Goal: Task Accomplishment & Management: Use online tool/utility

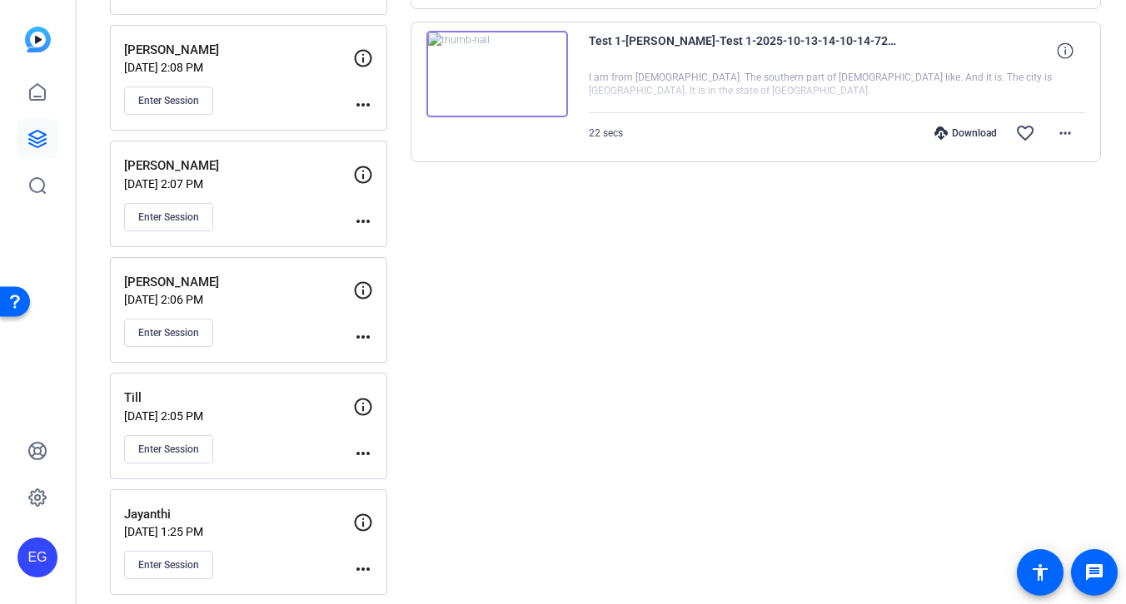
scroll to position [821, 0]
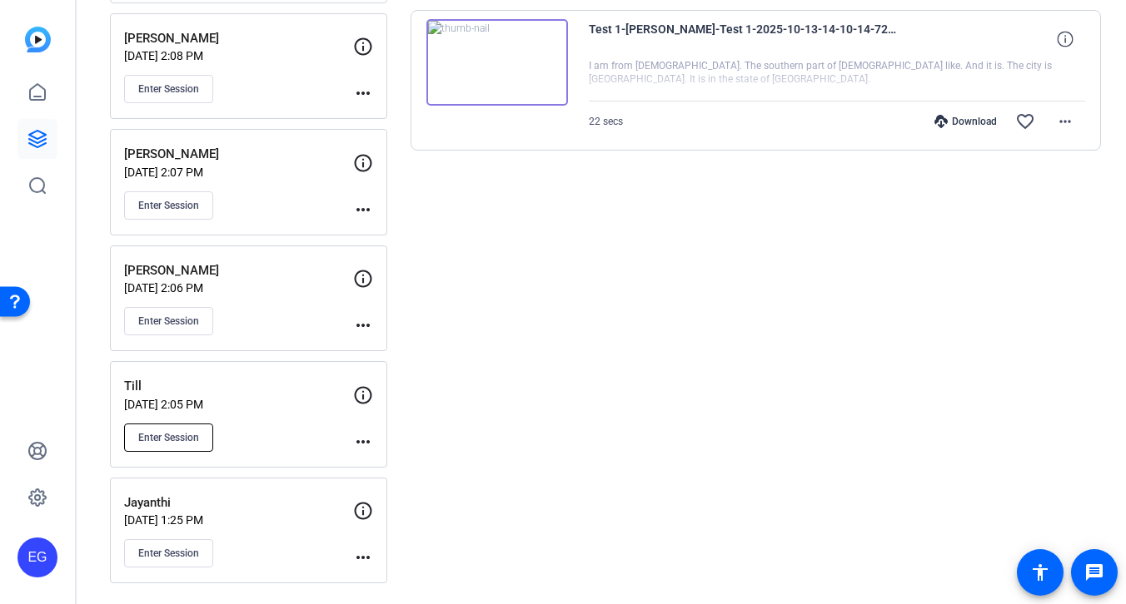
click at [166, 439] on span "Enter Session" at bounding box center [168, 437] width 61 height 13
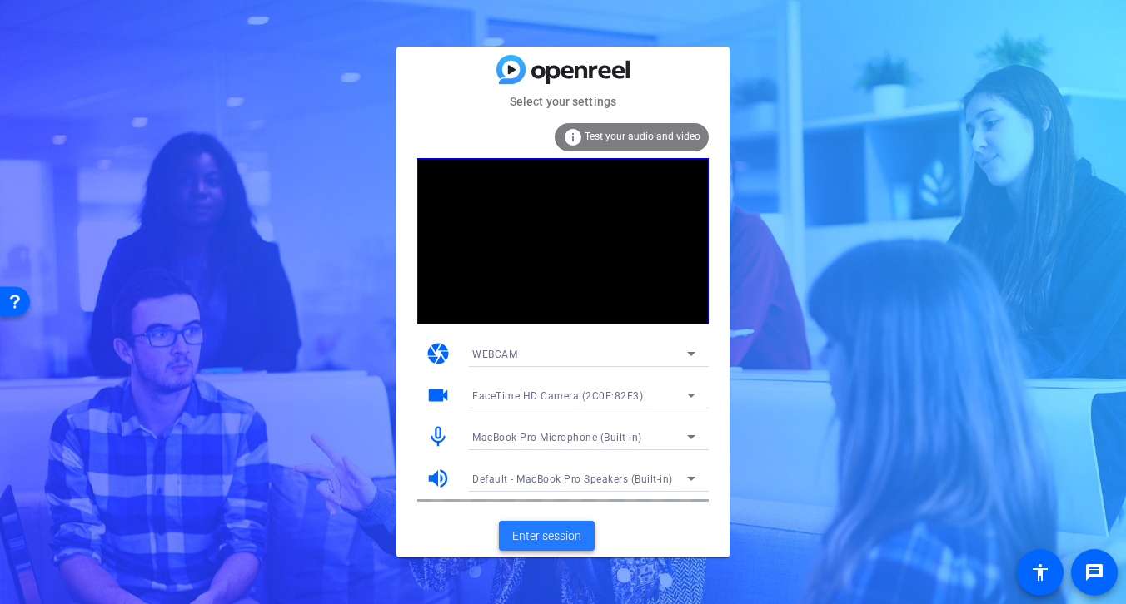
click at [539, 535] on span "Enter session" at bounding box center [546, 536] width 69 height 17
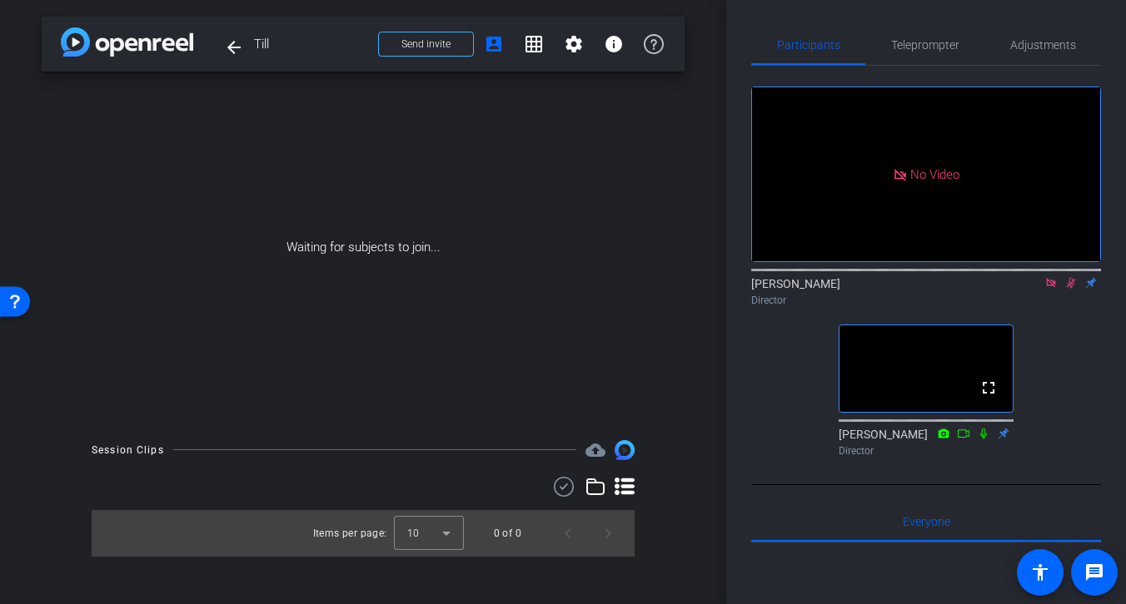
drag, startPoint x: 1104, startPoint y: 319, endPoint x: 1065, endPoint y: 319, distance: 39.1
click at [1065, 319] on div "Participants Teleprompter Adjustments No Video [PERSON_NAME] Director fullscree…" at bounding box center [926, 302] width 400 height 604
click at [1072, 289] on icon at bounding box center [1071, 283] width 9 height 11
click at [1051, 289] on icon at bounding box center [1050, 283] width 13 height 12
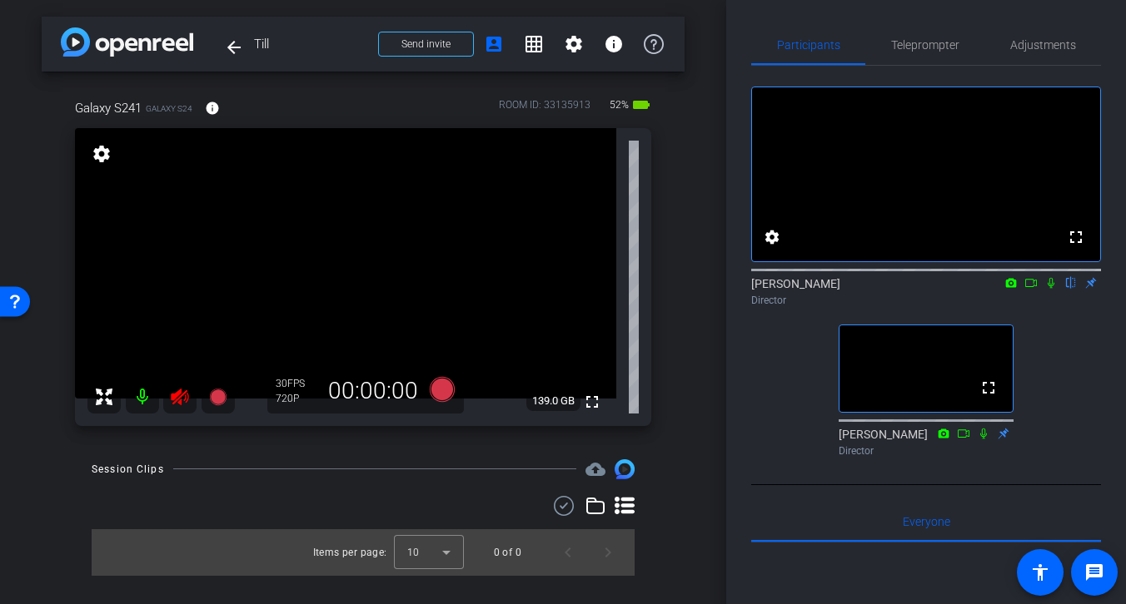
click at [182, 400] on icon at bounding box center [180, 397] width 20 height 20
click at [1034, 44] on span "Adjustments" at bounding box center [1043, 45] width 66 height 12
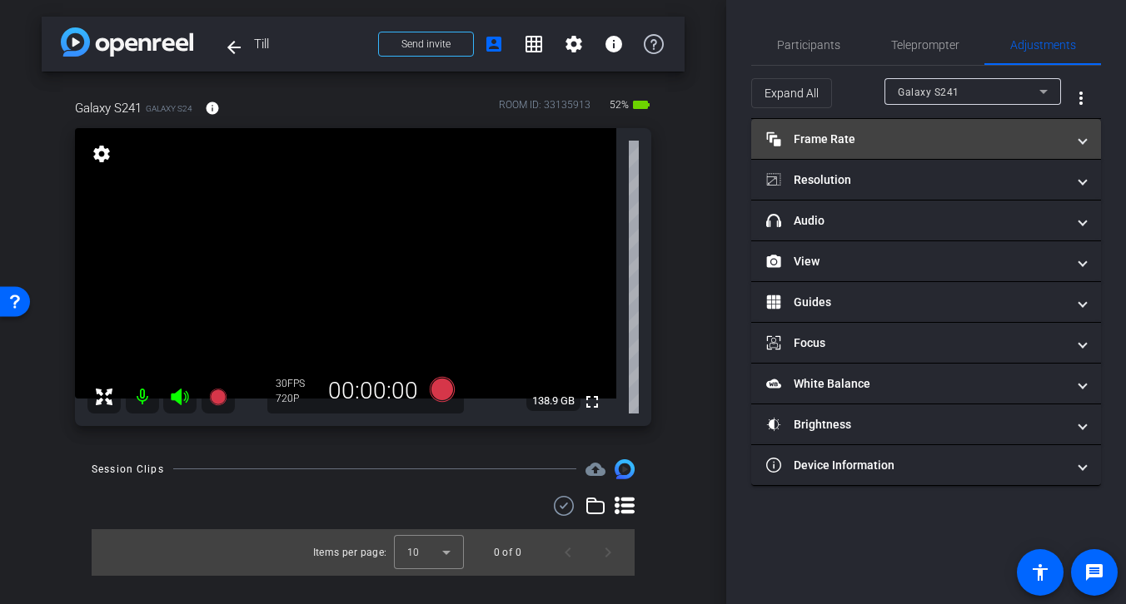
click at [873, 138] on mat-panel-title "Frame Rate Frame Rate" at bounding box center [916, 139] width 300 height 17
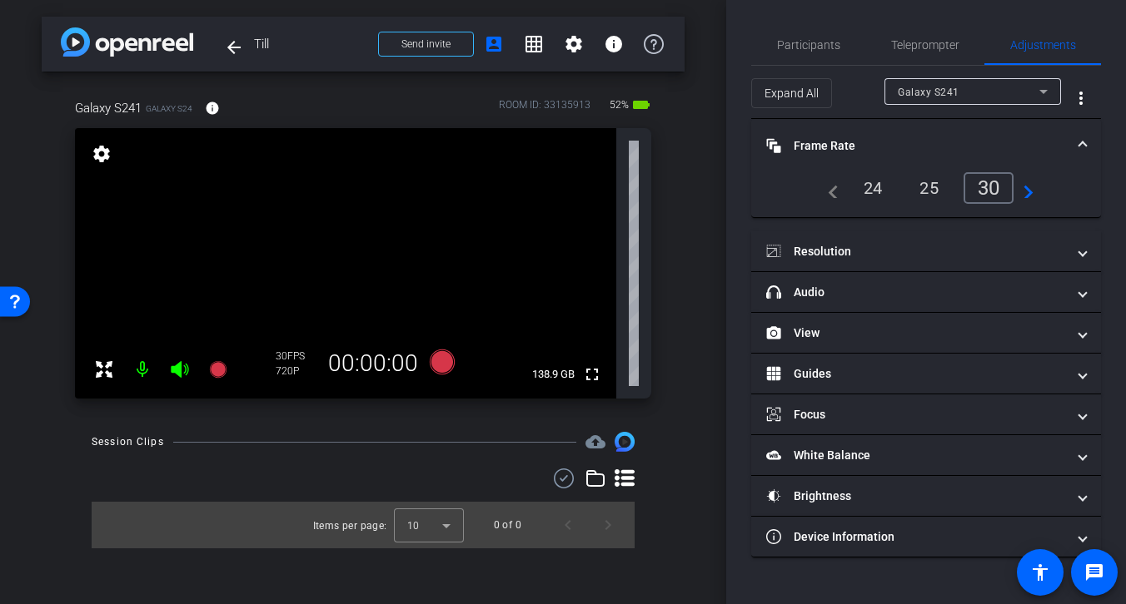
click at [870, 187] on div "24" at bounding box center [873, 188] width 44 height 28
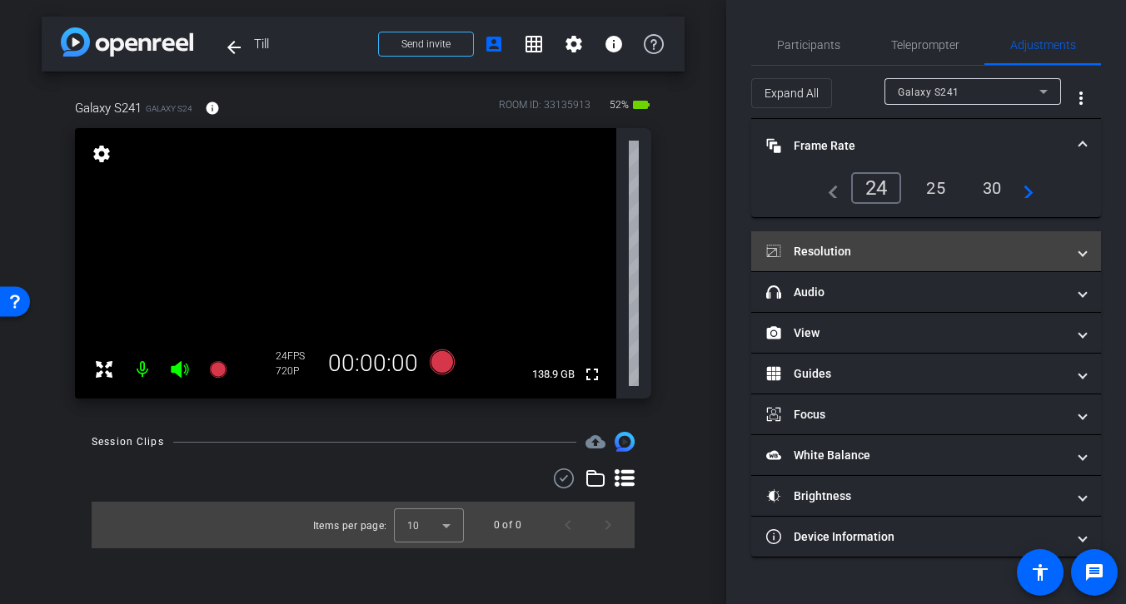
click at [865, 252] on mat-panel-title "Resolution" at bounding box center [916, 251] width 300 height 17
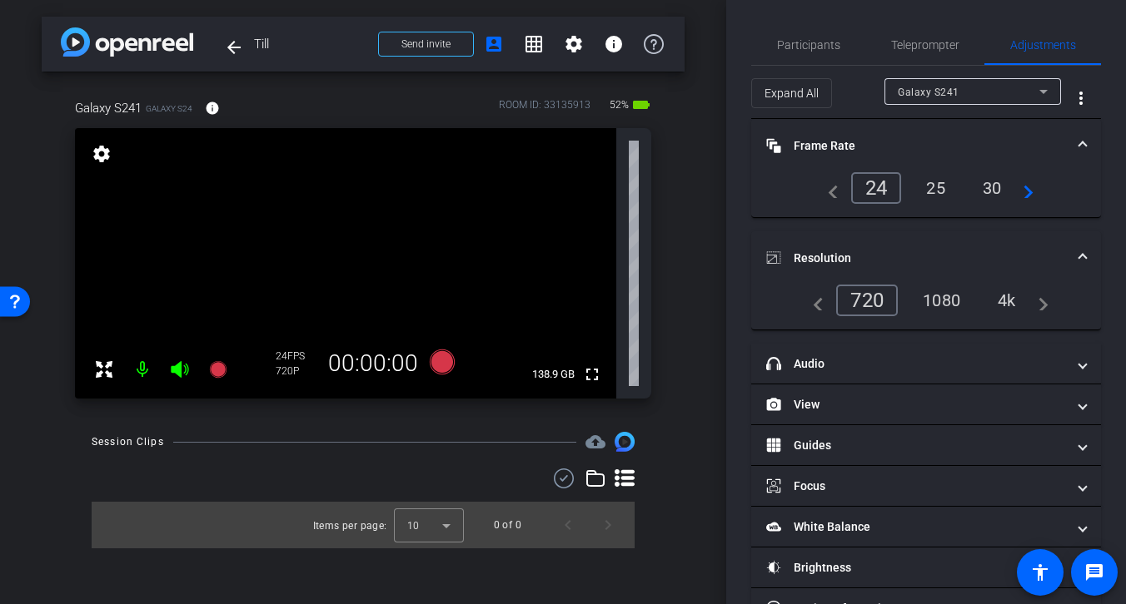
click at [1007, 303] on div "4k" at bounding box center [1006, 300] width 43 height 28
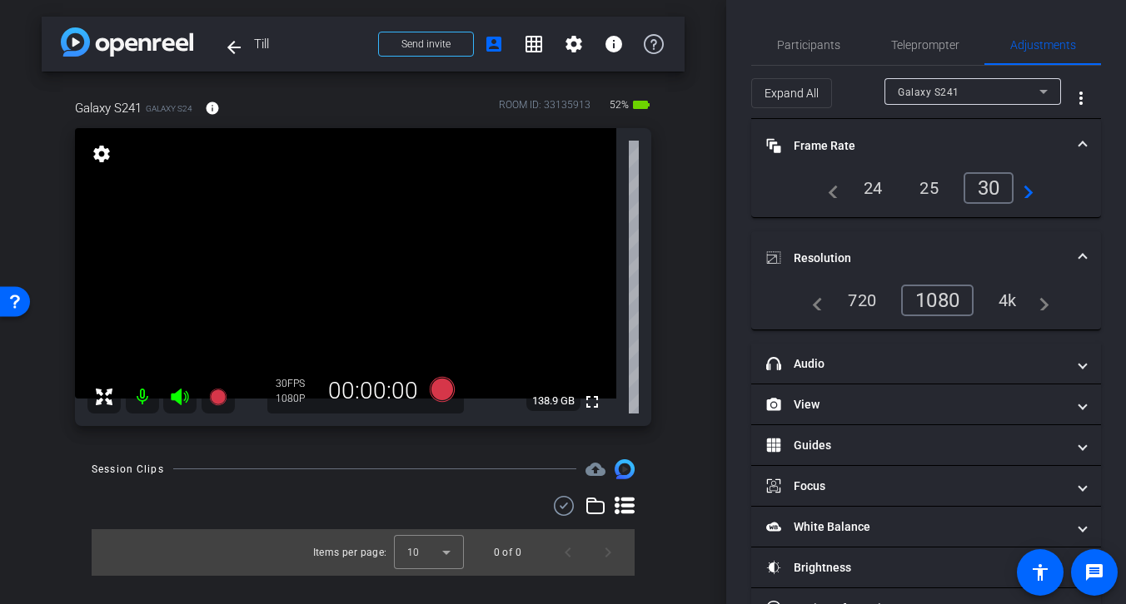
click at [863, 189] on div "24" at bounding box center [873, 188] width 44 height 28
click at [215, 109] on mat-icon "info" at bounding box center [212, 108] width 15 height 15
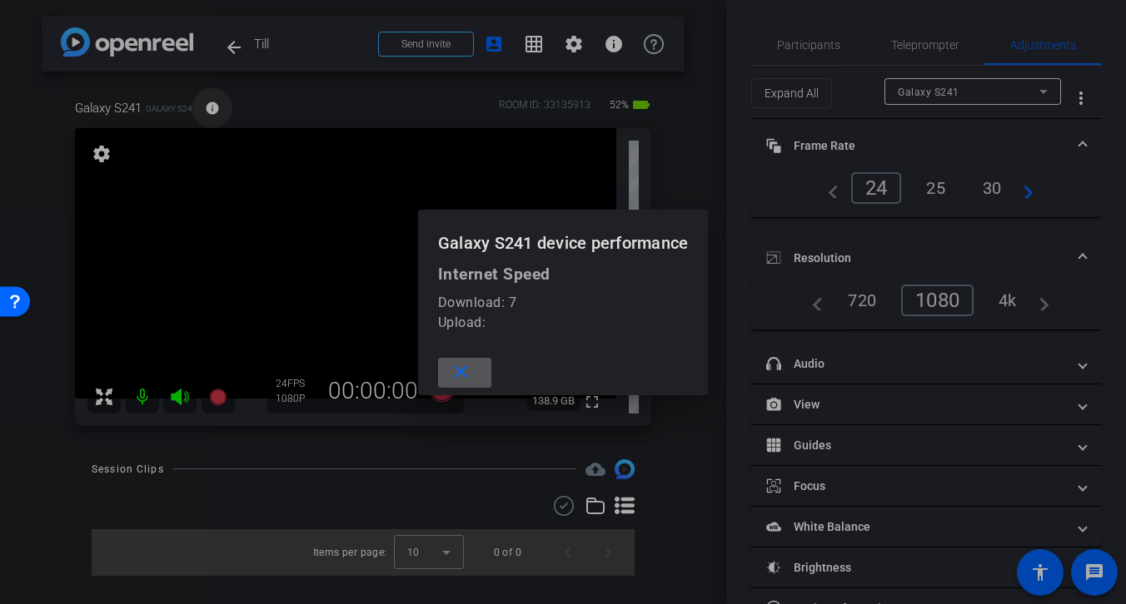
click at [215, 109] on div at bounding box center [563, 302] width 1126 height 604
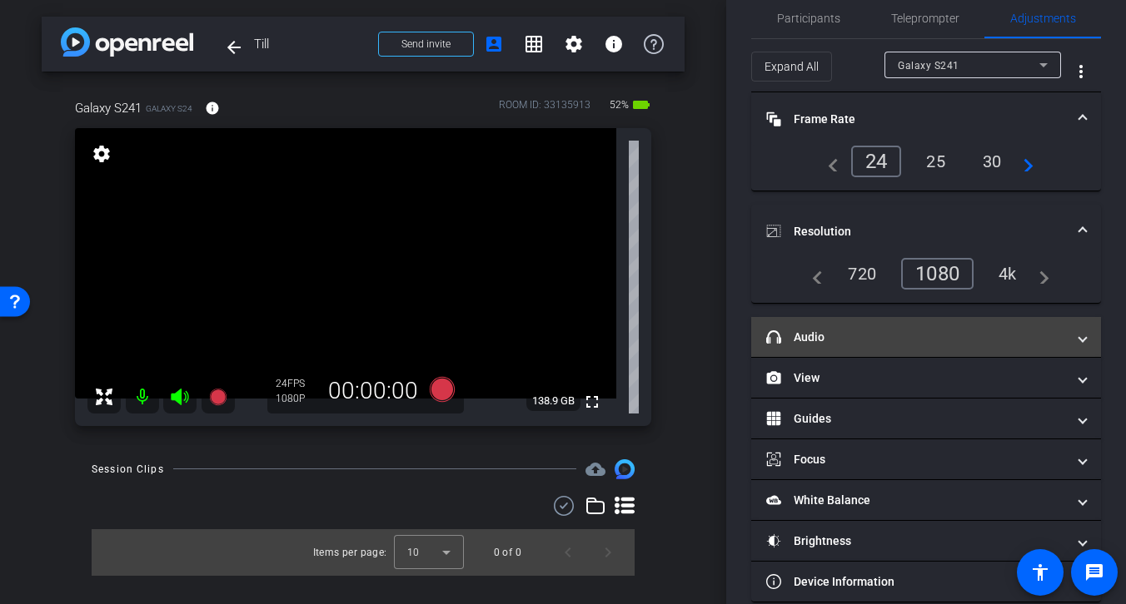
scroll to position [50, 0]
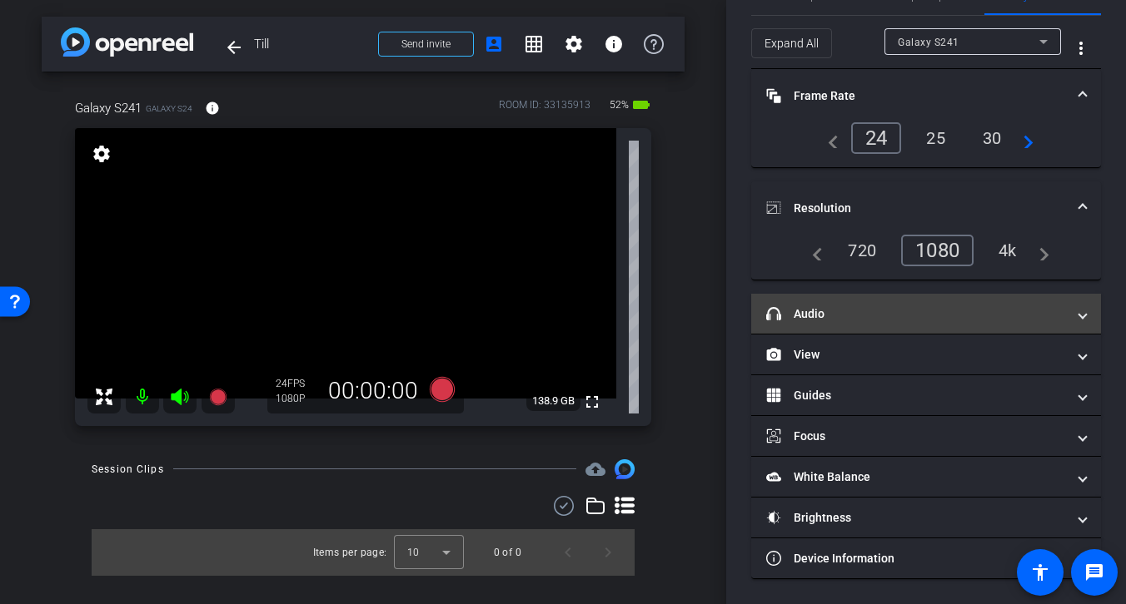
click at [923, 314] on mat-panel-title "headphone icon Audio" at bounding box center [916, 314] width 300 height 17
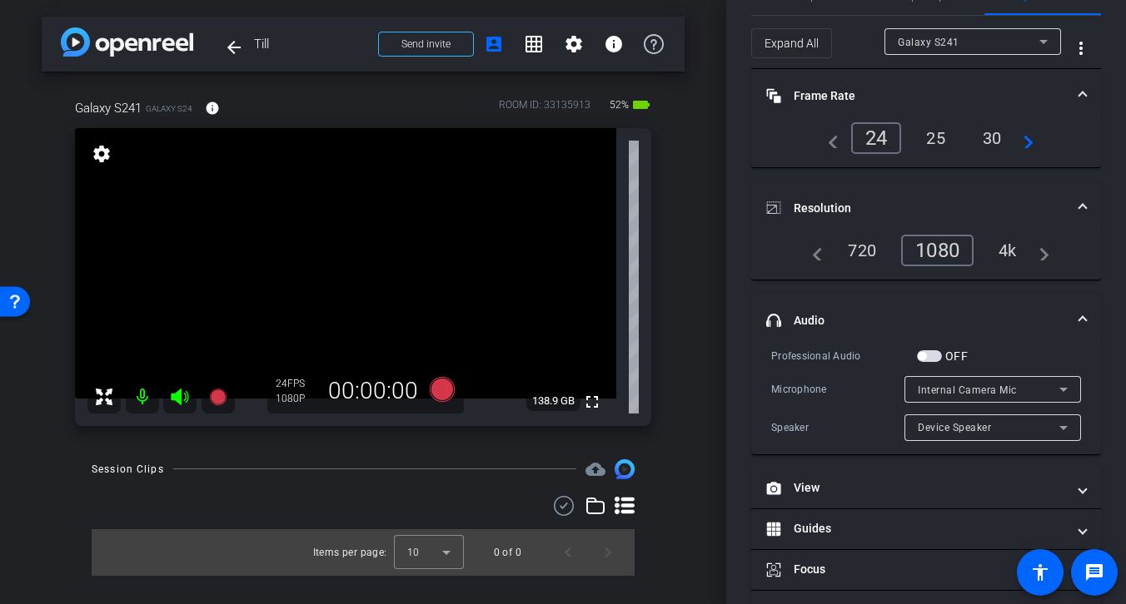
click at [888, 303] on mat-expansion-panel-header "headphone icon Audio" at bounding box center [926, 320] width 350 height 53
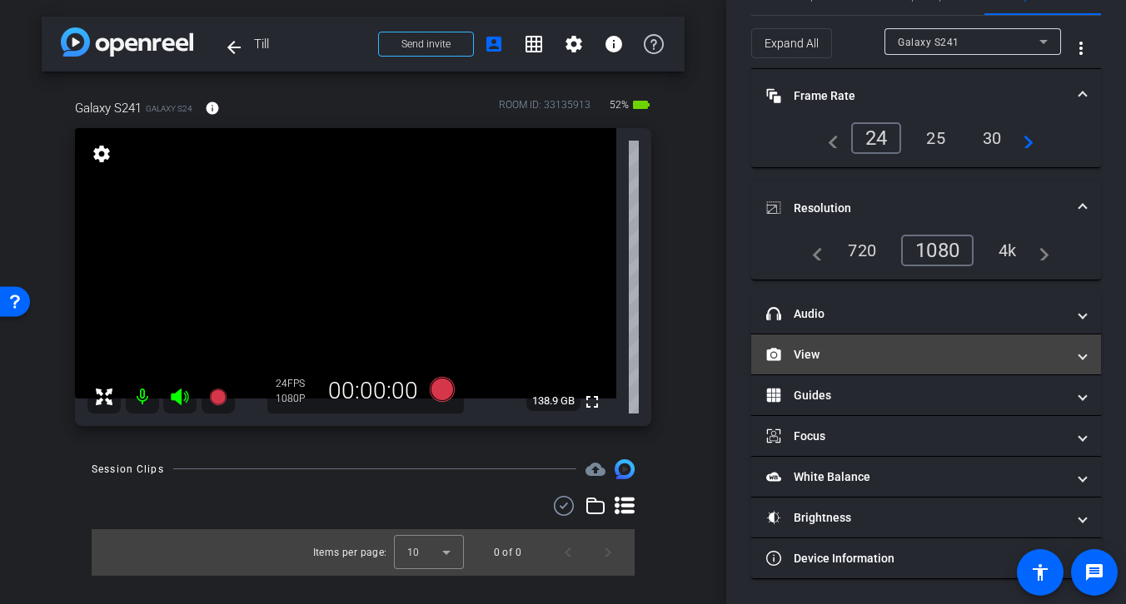
click at [875, 355] on mat-panel-title "View" at bounding box center [916, 354] width 300 height 17
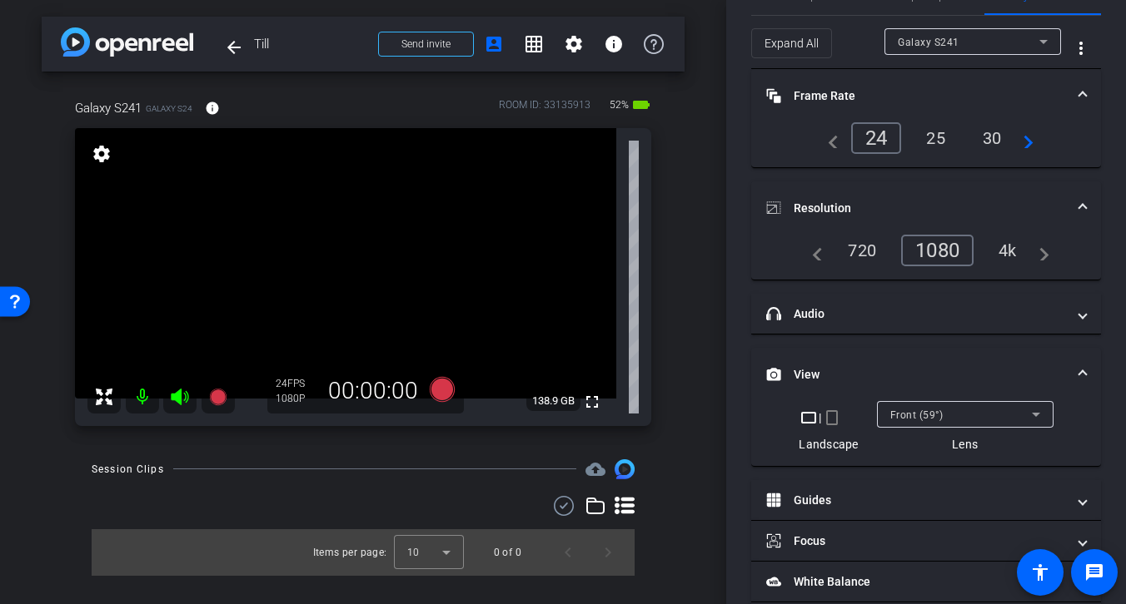
click at [858, 375] on mat-panel-title "View" at bounding box center [916, 374] width 300 height 17
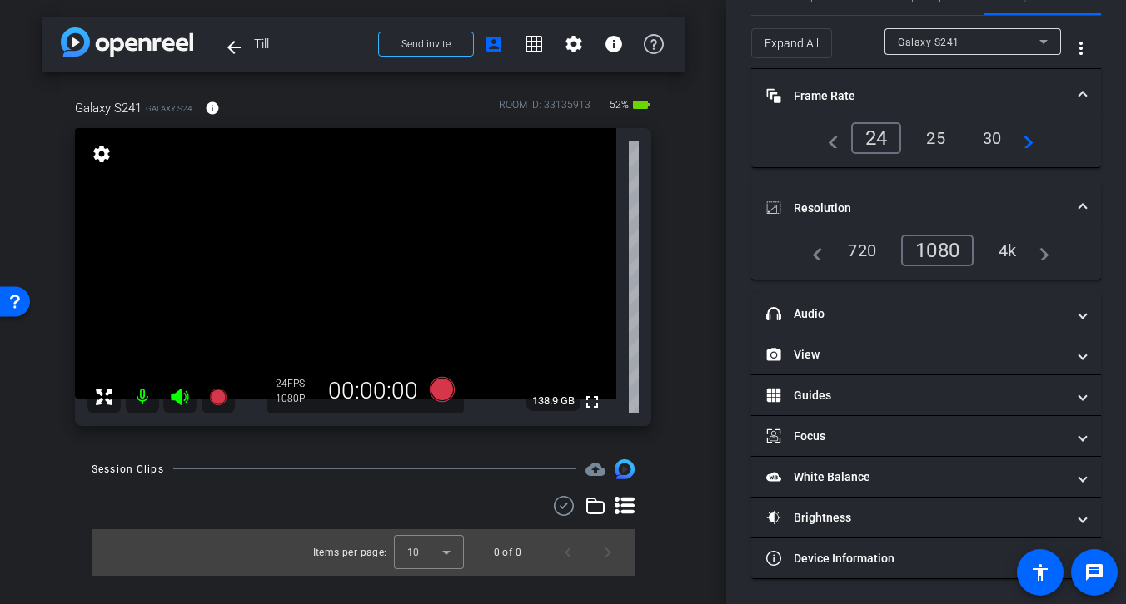
click at [177, 396] on icon at bounding box center [179, 397] width 17 height 17
click at [177, 396] on div at bounding box center [160, 397] width 147 height 33
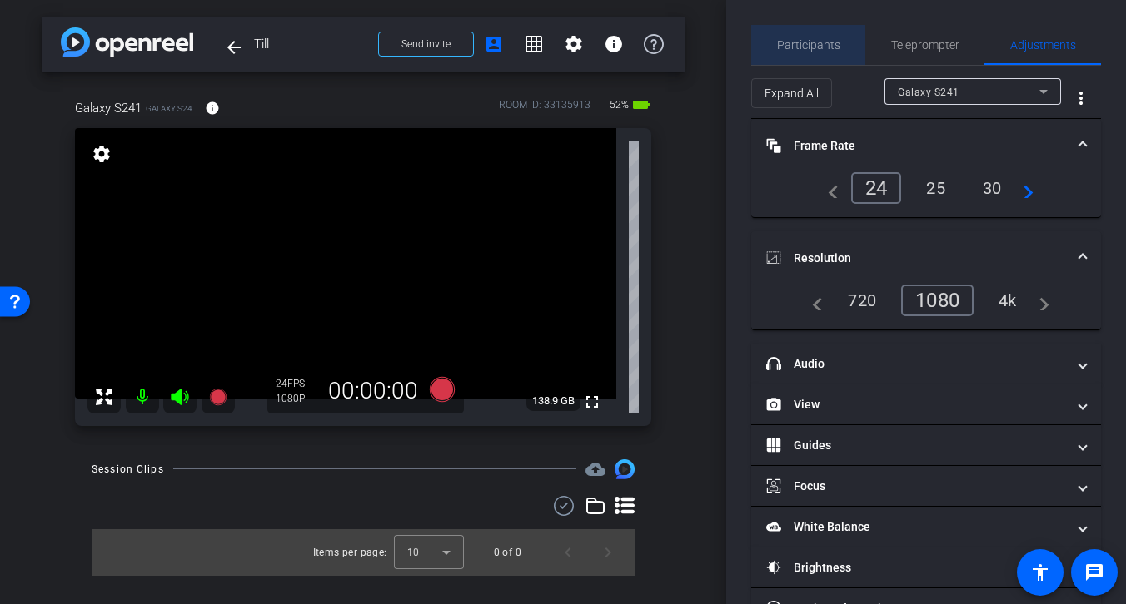
click at [813, 39] on span "Participants" at bounding box center [808, 45] width 63 height 12
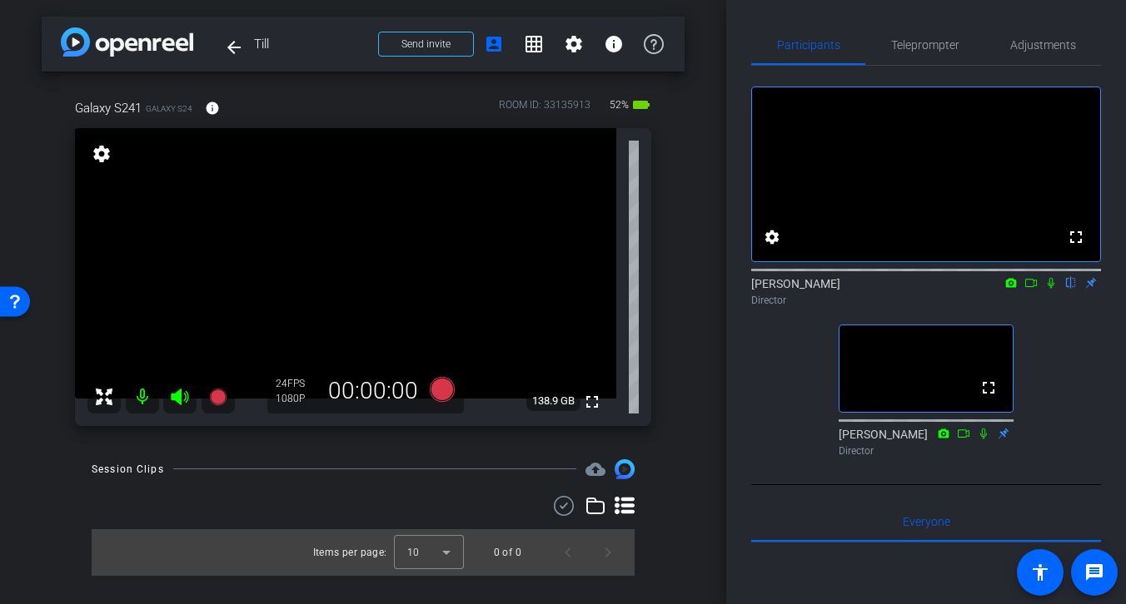
click at [182, 395] on icon at bounding box center [180, 397] width 20 height 20
click at [215, 103] on mat-icon "info" at bounding box center [212, 108] width 15 height 15
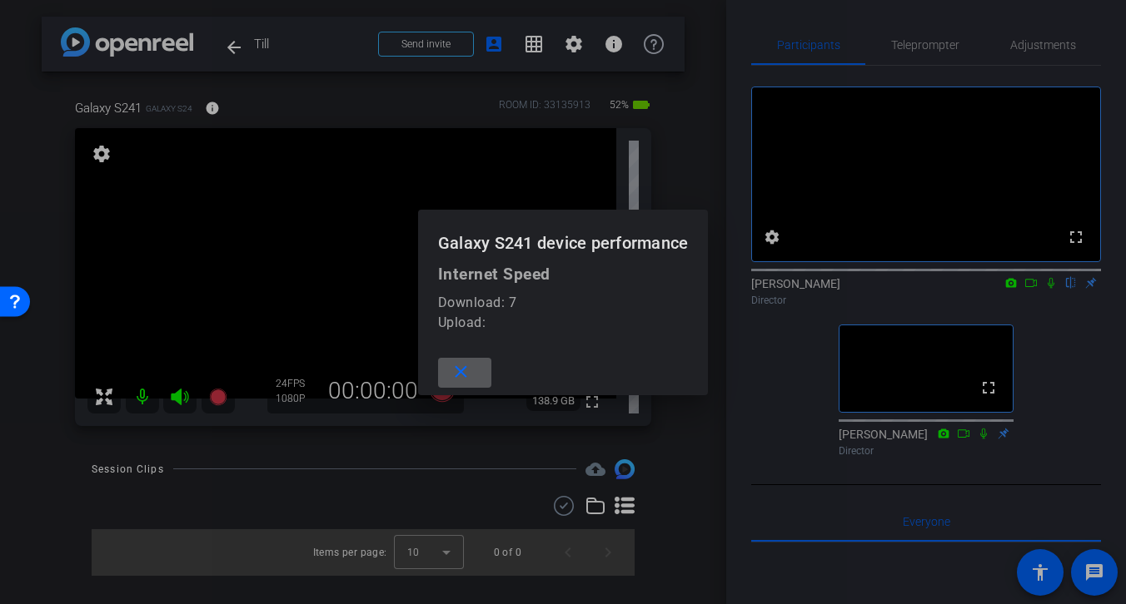
click at [465, 372] on mat-icon "close" at bounding box center [460, 372] width 21 height 21
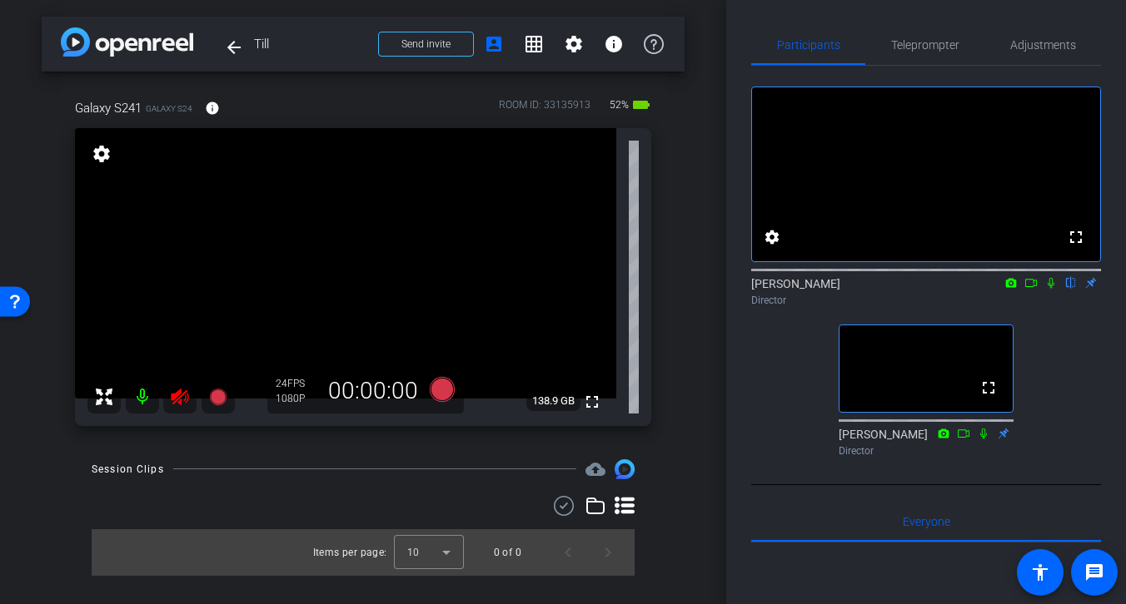
click at [177, 399] on icon at bounding box center [179, 397] width 17 height 17
click at [180, 400] on icon at bounding box center [179, 397] width 17 height 17
click at [181, 395] on icon at bounding box center [179, 397] width 17 height 17
click at [210, 107] on mat-icon "info" at bounding box center [212, 108] width 15 height 15
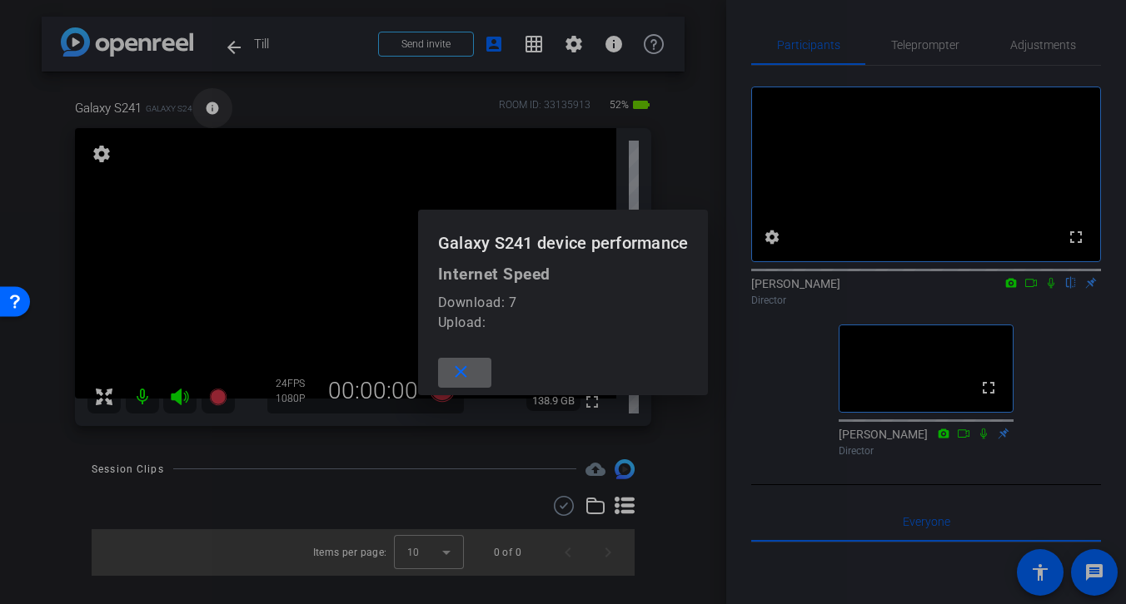
click at [210, 107] on div at bounding box center [563, 302] width 1126 height 604
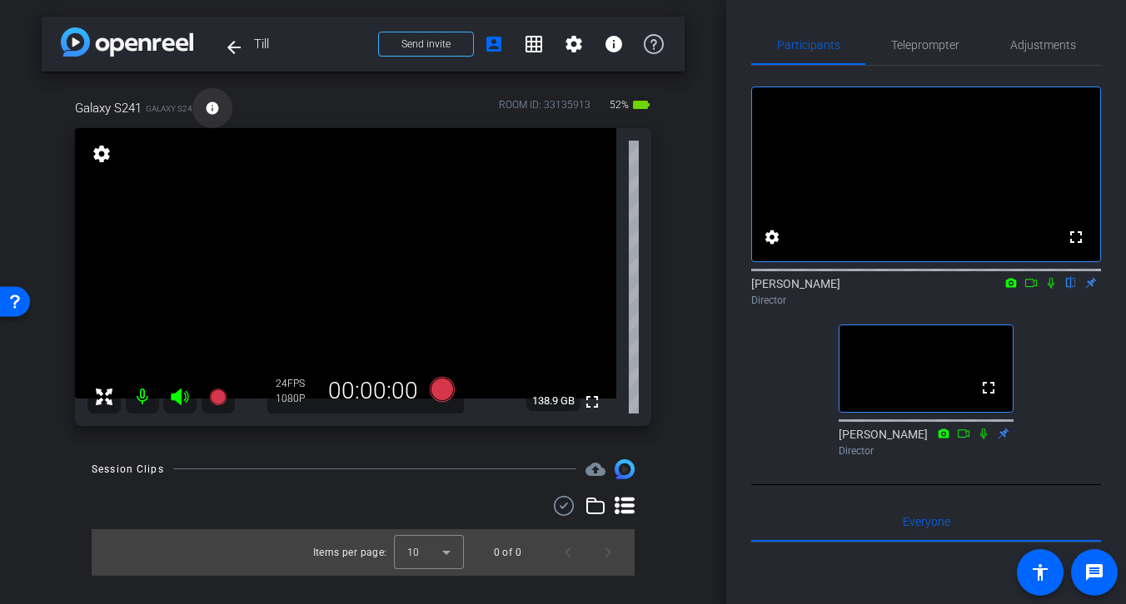
click at [211, 108] on mat-icon "info" at bounding box center [212, 108] width 15 height 15
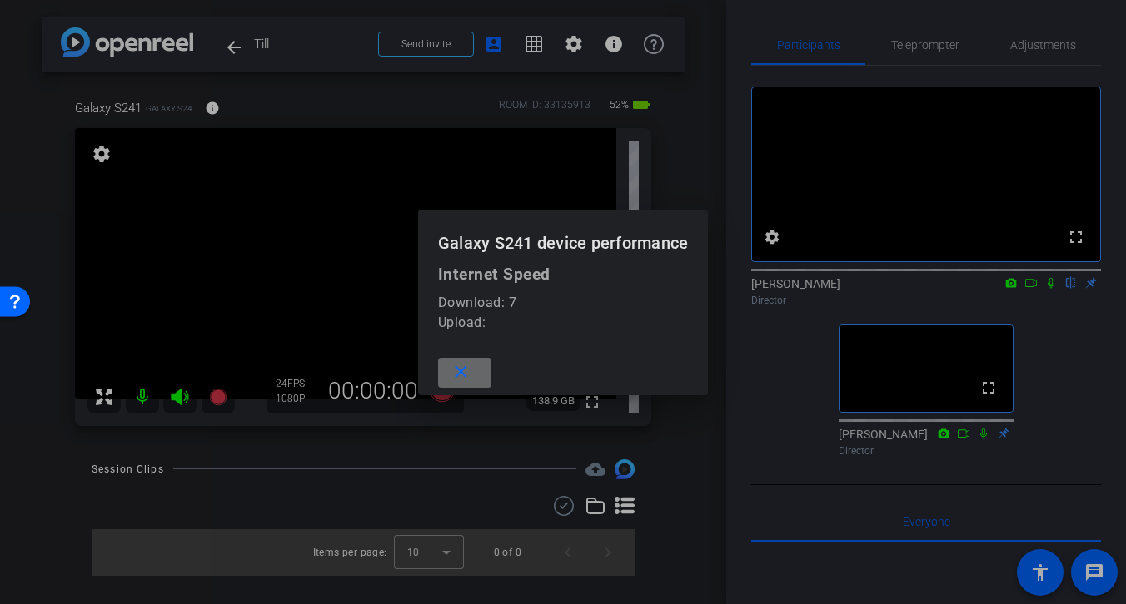
click at [467, 374] on mat-icon "close" at bounding box center [460, 372] width 21 height 21
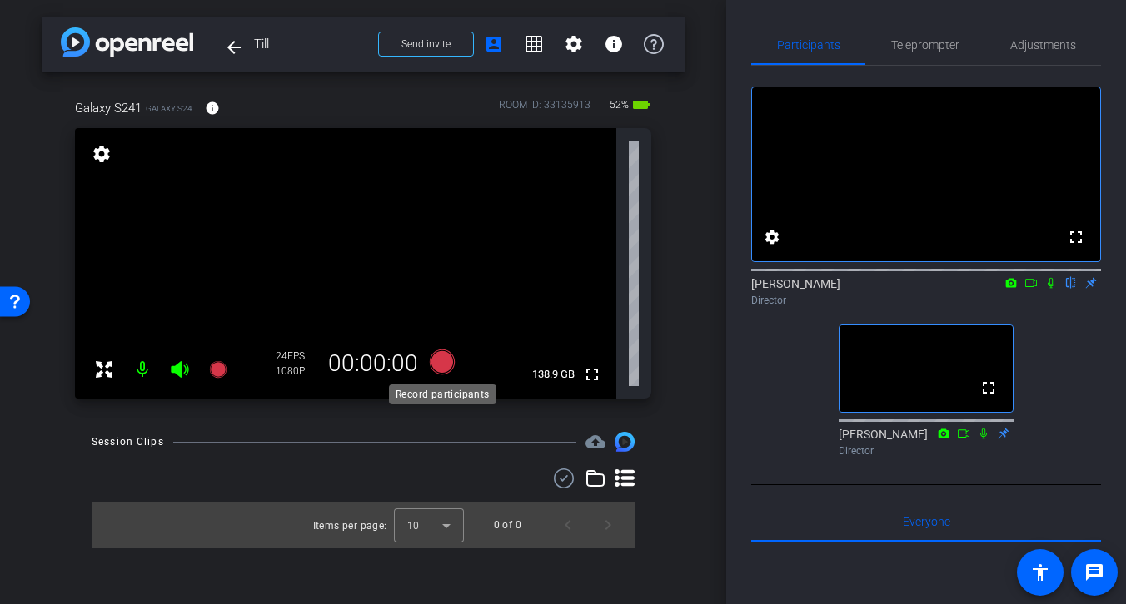
click at [445, 363] on icon at bounding box center [442, 362] width 25 height 25
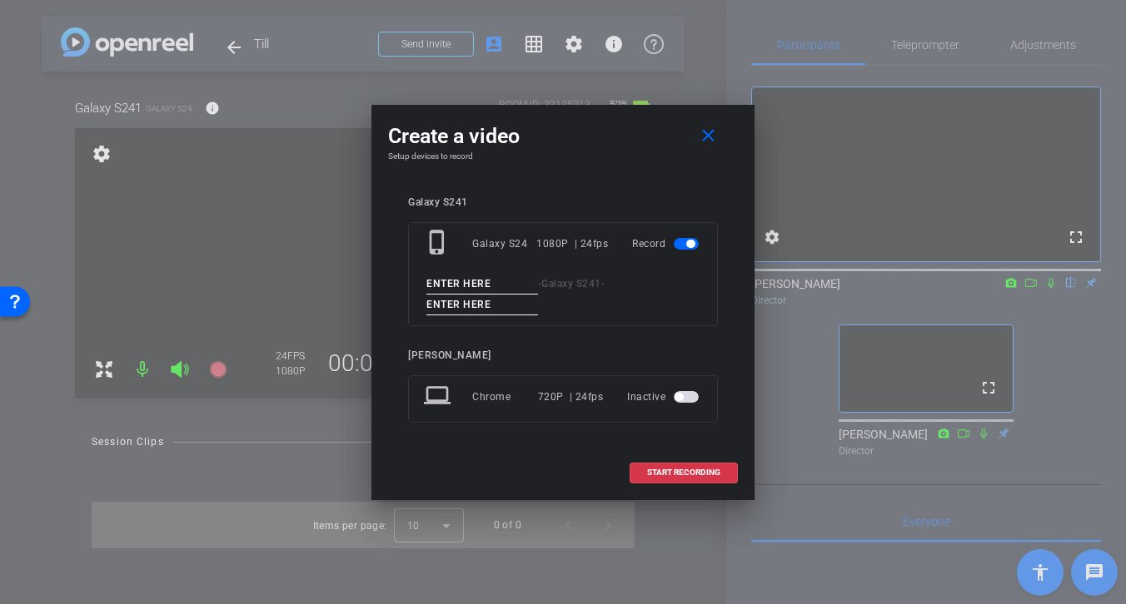
click at [502, 287] on input at bounding box center [482, 284] width 112 height 21
type input "test 7 mb"
click at [501, 302] on input at bounding box center [482, 305] width 112 height 21
type input "test 7 mb"
click at [677, 477] on span "START RECORDING" at bounding box center [683, 473] width 73 height 8
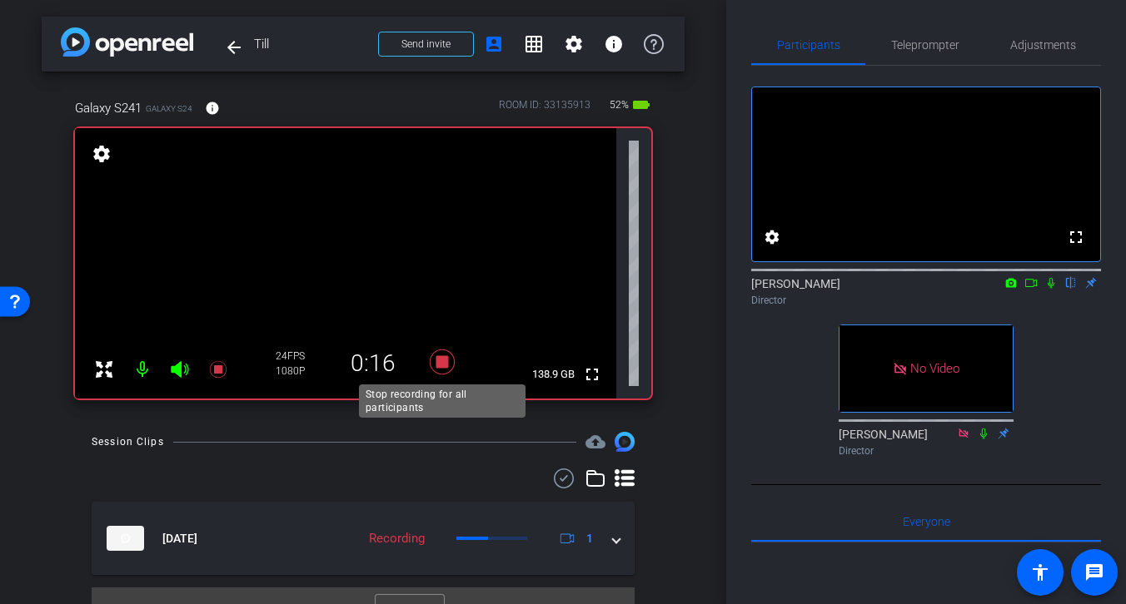
click at [443, 363] on icon at bounding box center [442, 362] width 25 height 25
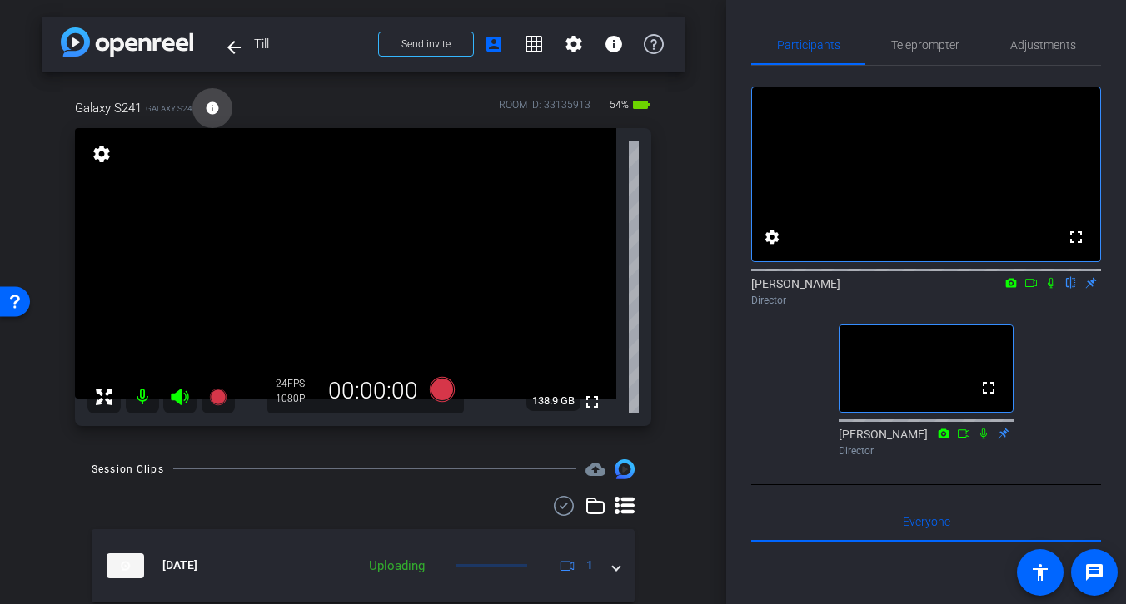
click at [213, 110] on mat-icon "info" at bounding box center [212, 108] width 15 height 15
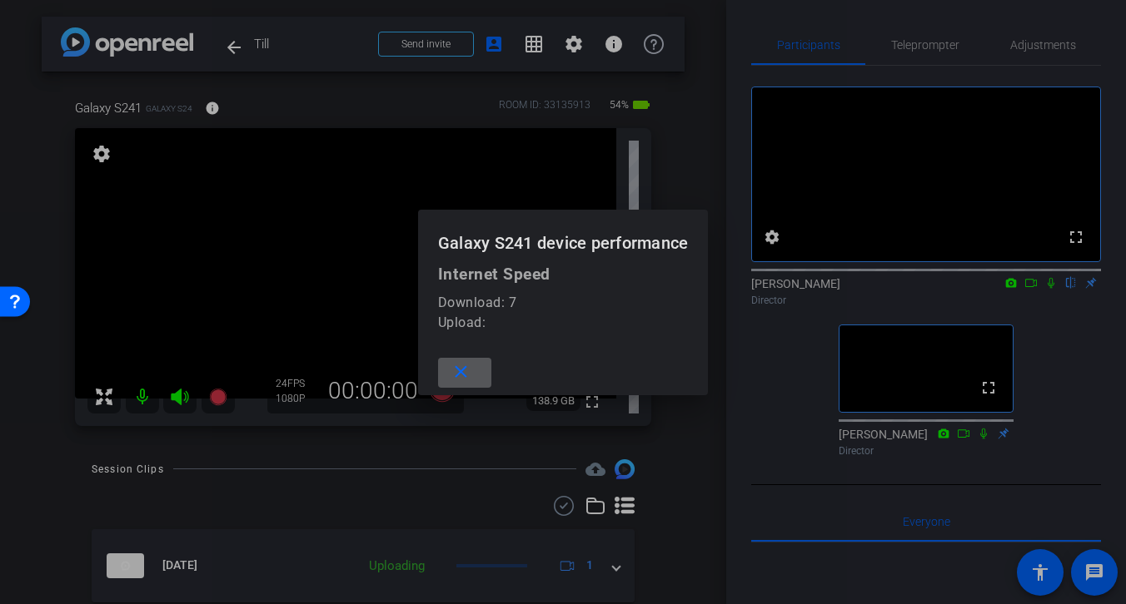
click at [464, 372] on mat-icon "close" at bounding box center [460, 372] width 21 height 21
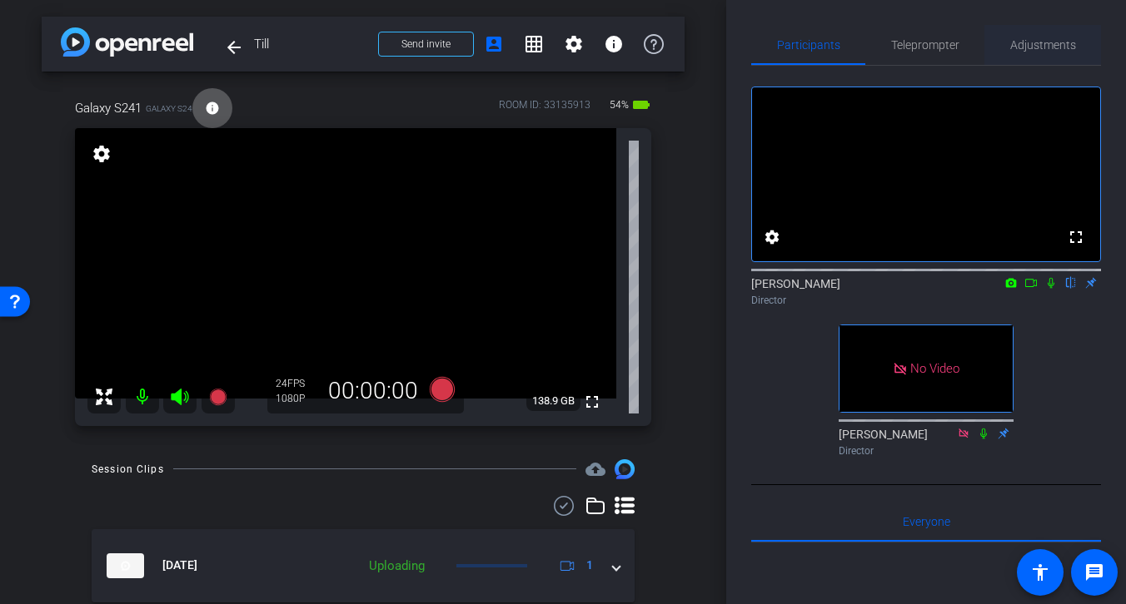
click at [1027, 45] on span "Adjustments" at bounding box center [1043, 45] width 66 height 12
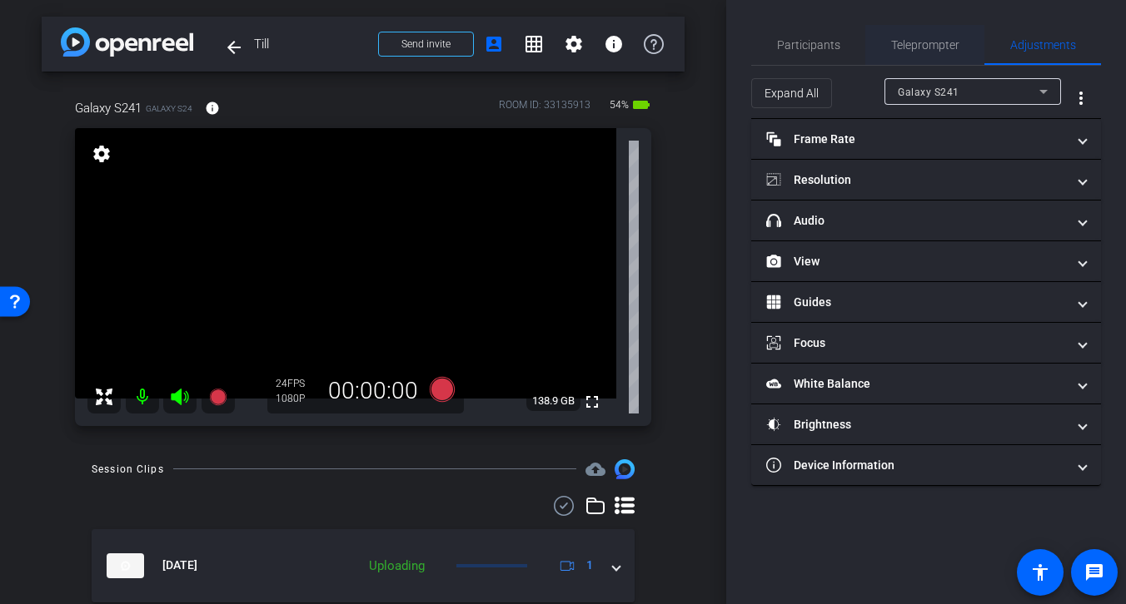
click at [924, 42] on span "Teleprompter" at bounding box center [925, 45] width 68 height 12
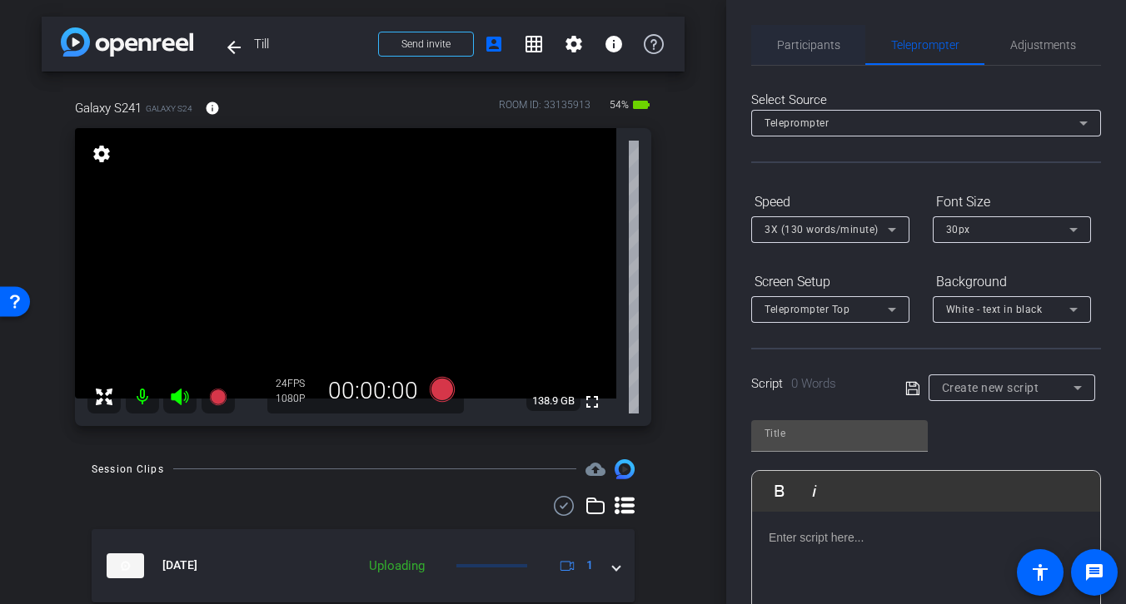
click at [810, 43] on span "Participants" at bounding box center [808, 45] width 63 height 12
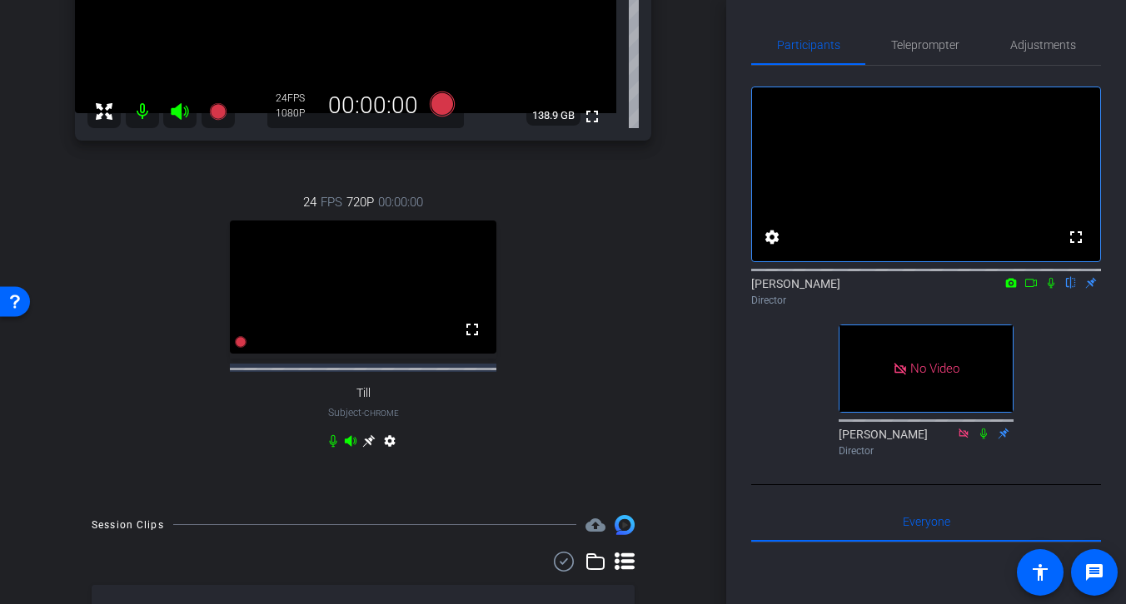
scroll to position [296, 0]
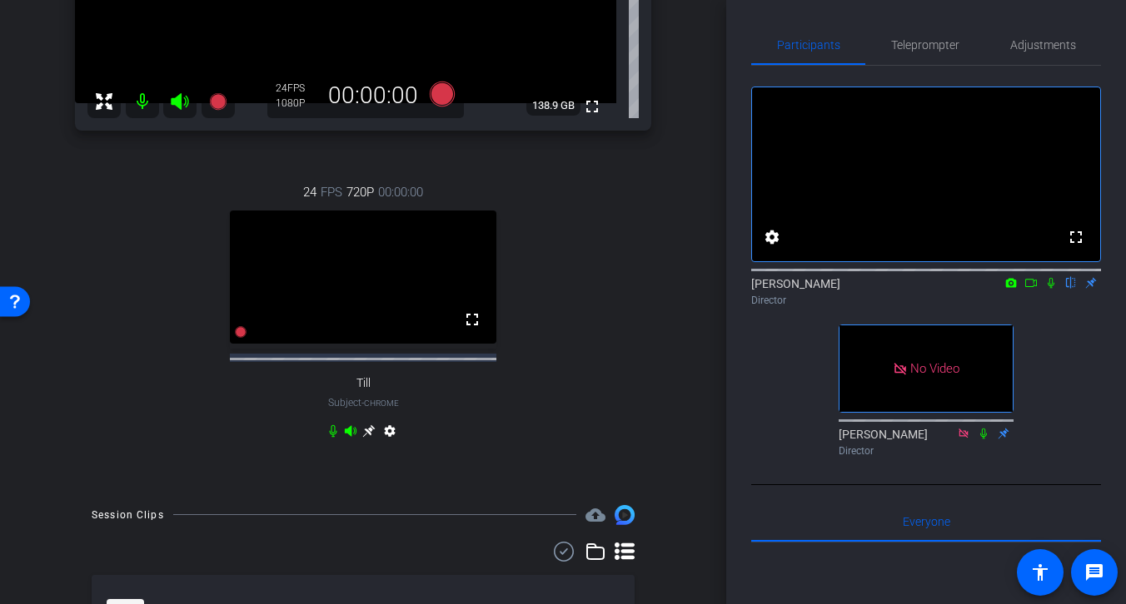
click at [390, 445] on mat-icon "settings" at bounding box center [390, 435] width 20 height 20
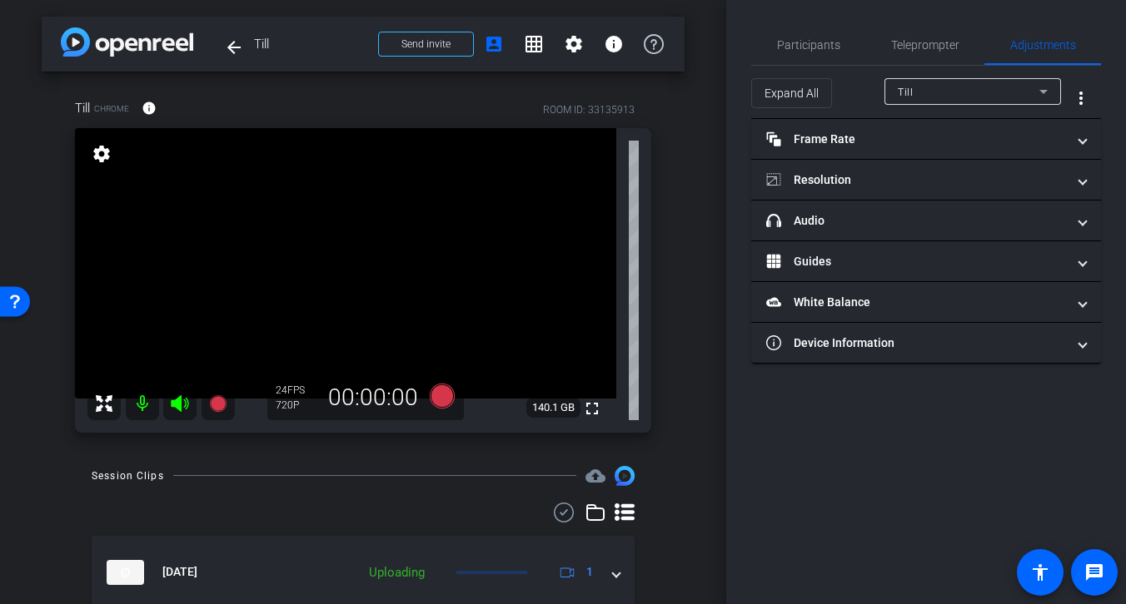
scroll to position [64, 0]
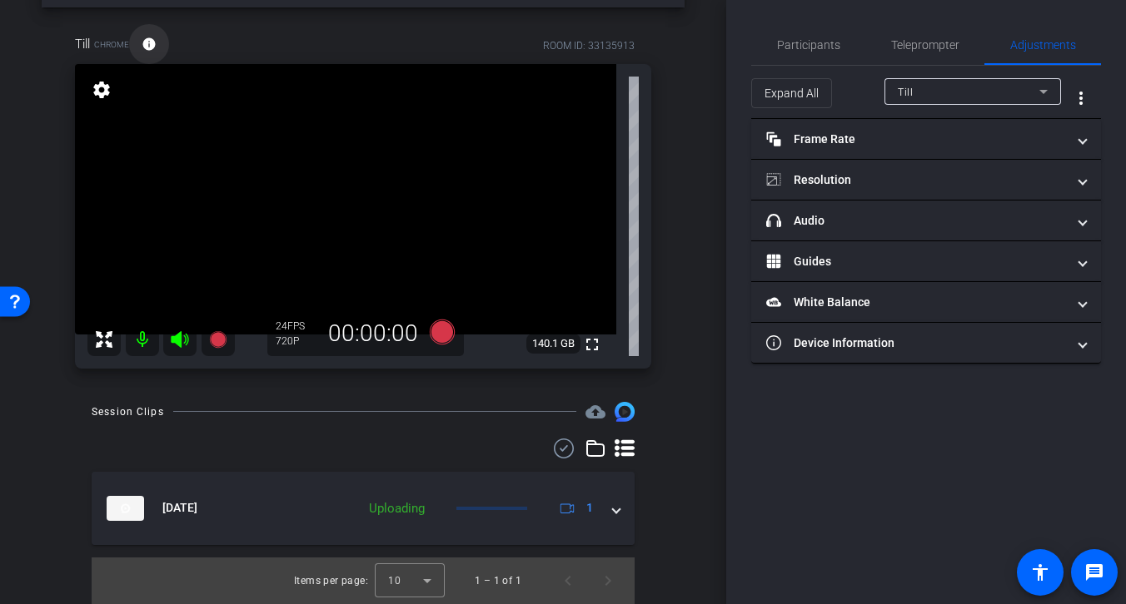
click at [146, 47] on mat-icon "info" at bounding box center [149, 44] width 15 height 15
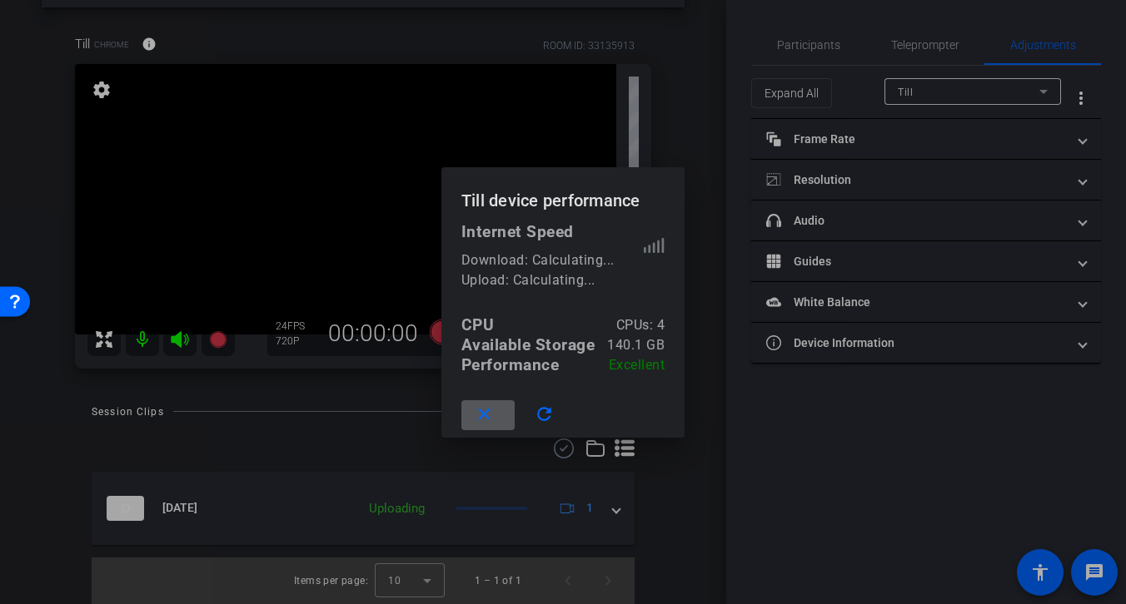
click at [479, 418] on mat-icon "close" at bounding box center [484, 415] width 21 height 21
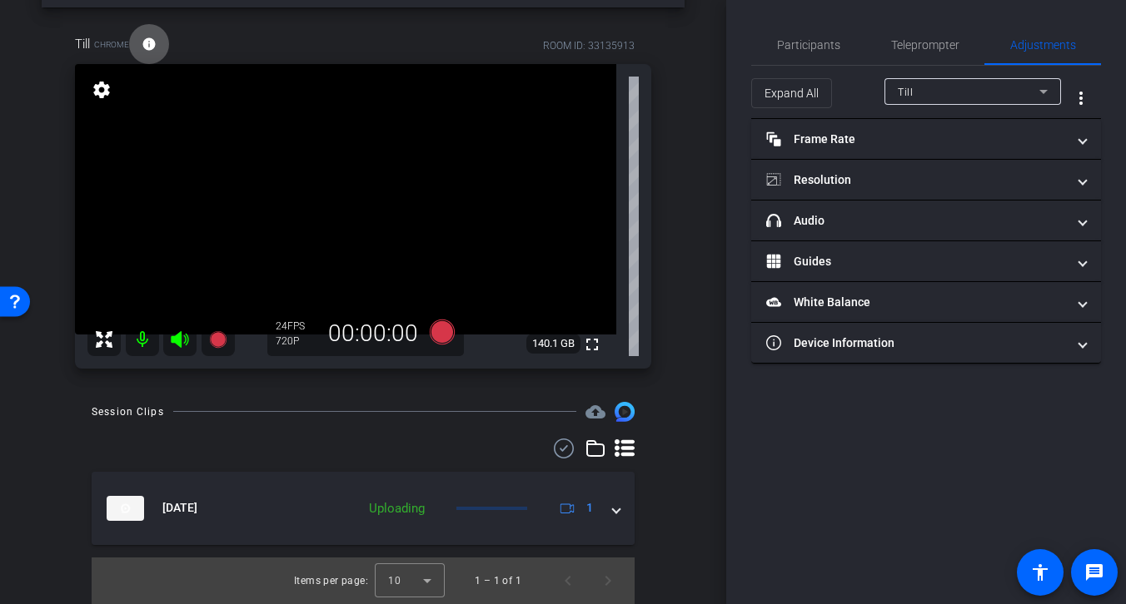
click at [146, 37] on mat-icon "info" at bounding box center [149, 44] width 15 height 15
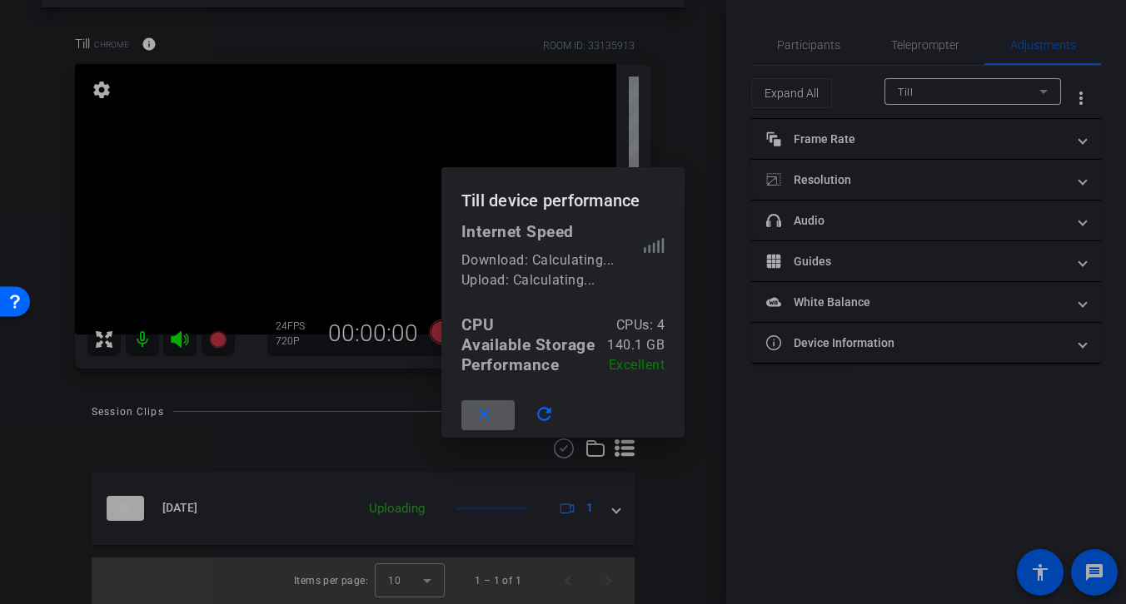
click at [676, 132] on div at bounding box center [563, 302] width 1126 height 604
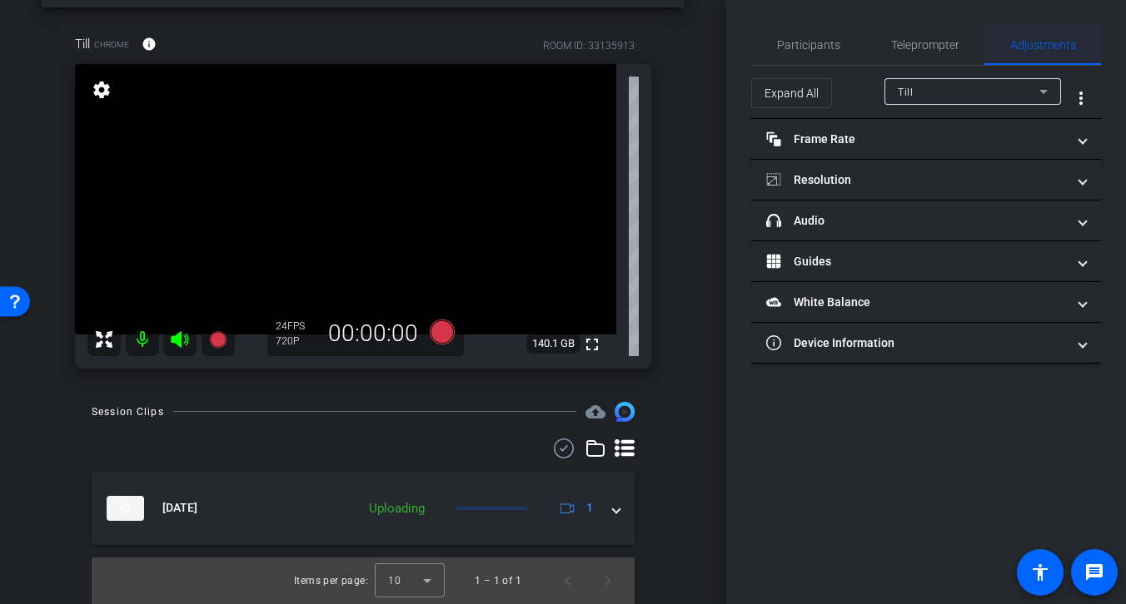
click at [1028, 46] on span "Adjustments" at bounding box center [1043, 45] width 66 height 12
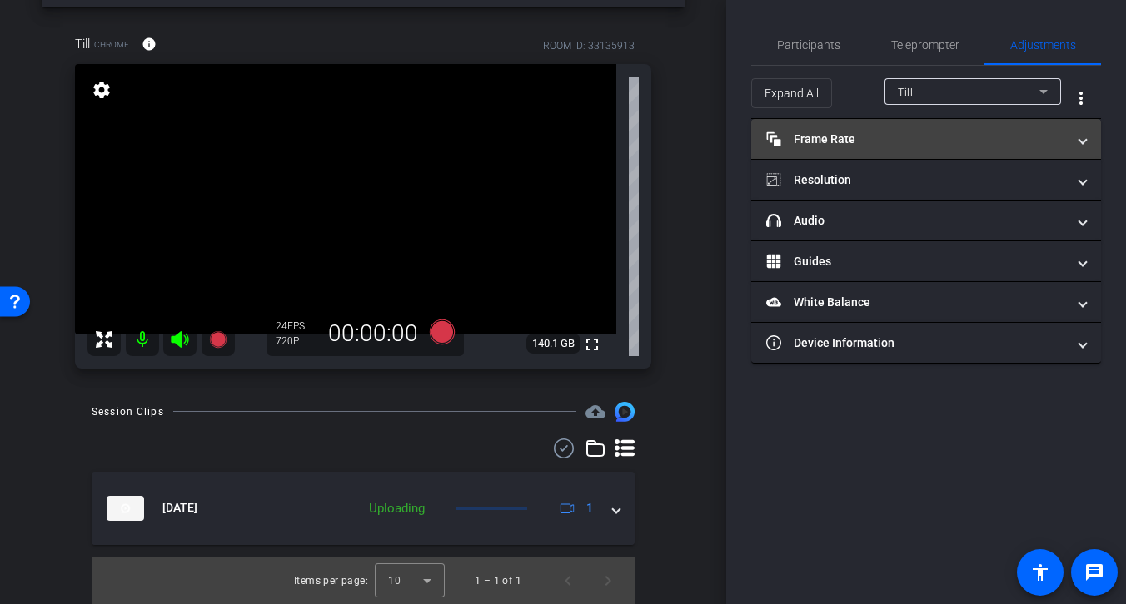
click at [853, 145] on mat-panel-title "Frame Rate Frame Rate" at bounding box center [916, 139] width 300 height 17
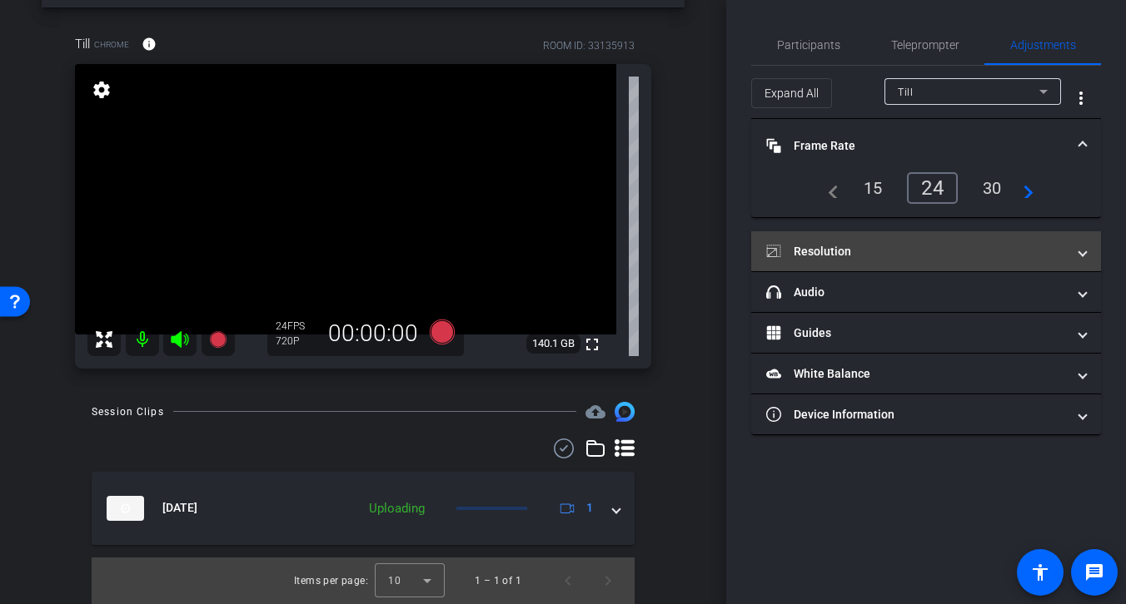
click at [862, 251] on mat-panel-title "Resolution" at bounding box center [916, 251] width 300 height 17
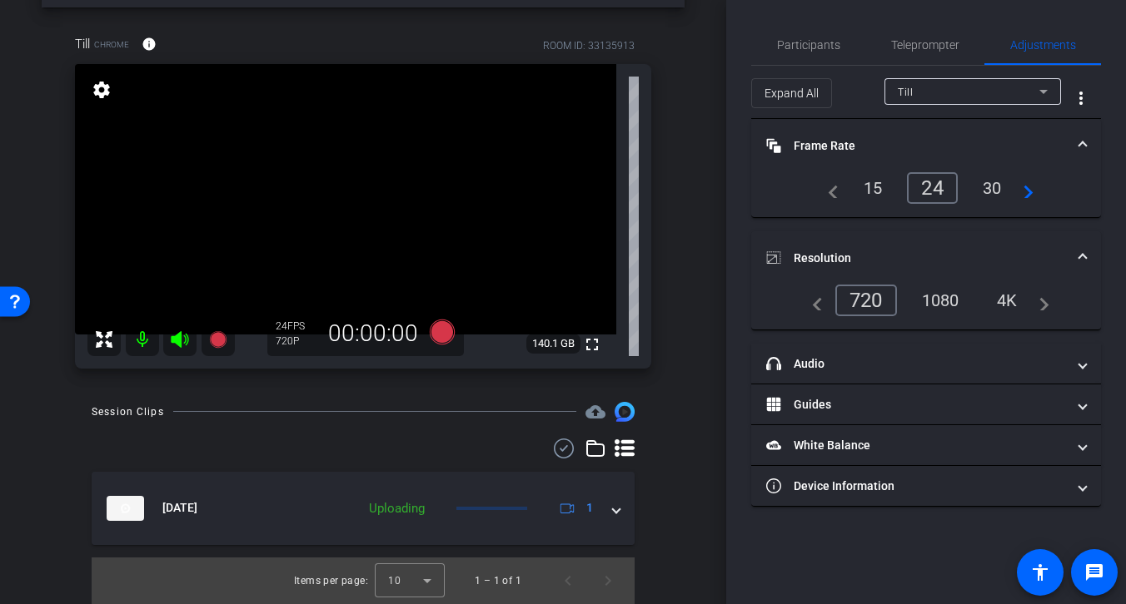
click at [942, 301] on div "1080" at bounding box center [940, 300] width 62 height 28
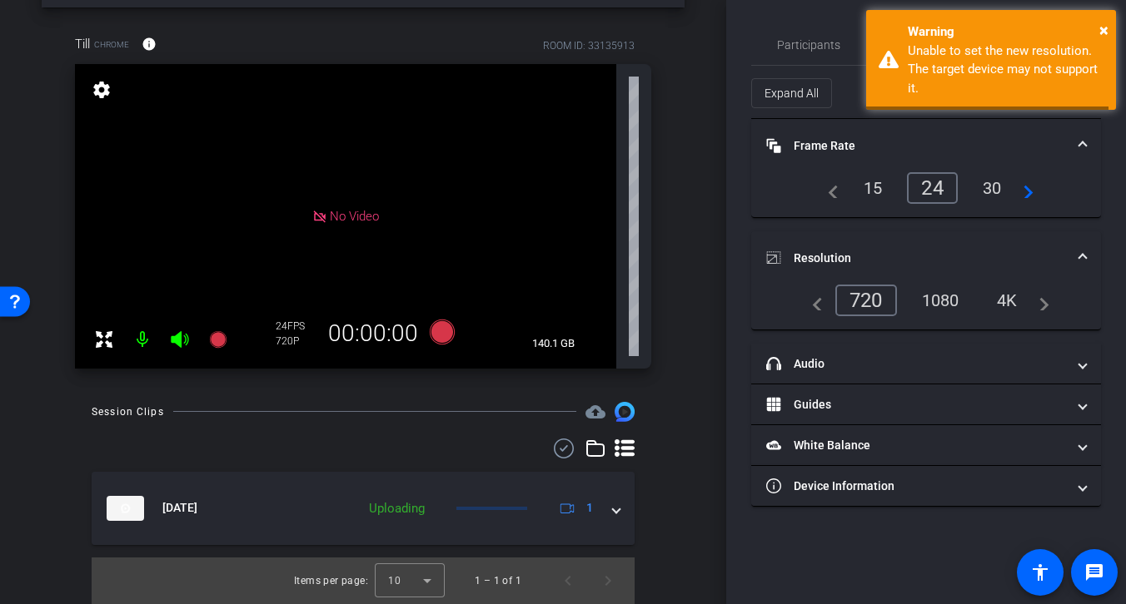
scroll to position [0, 0]
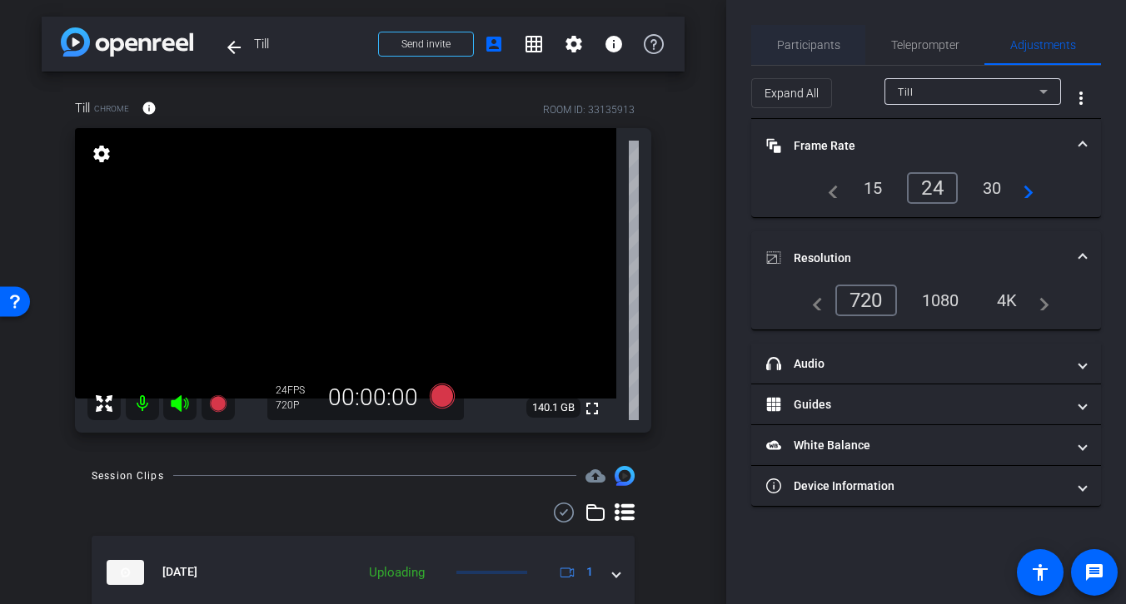
click at [818, 41] on span "Participants" at bounding box center [808, 45] width 63 height 12
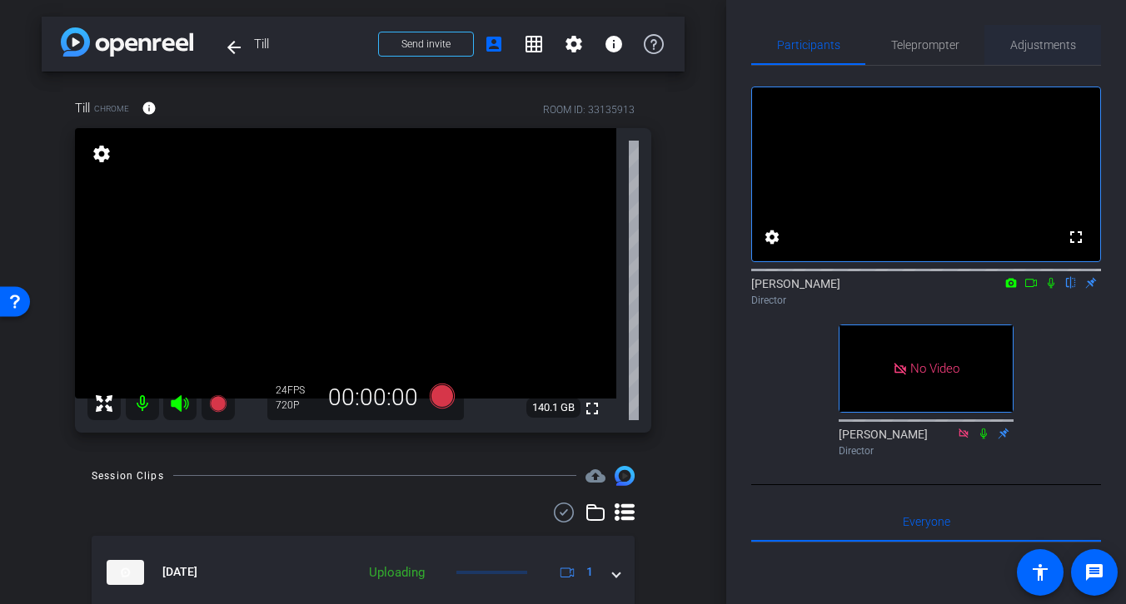
click at [1042, 44] on span "Adjustments" at bounding box center [1043, 45] width 66 height 12
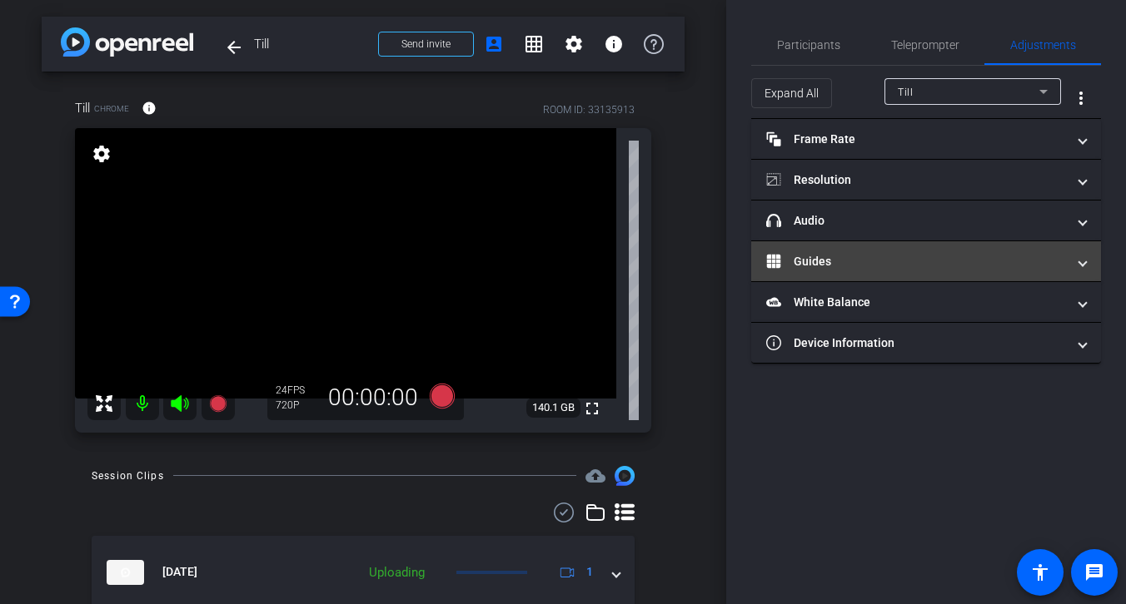
click at [823, 263] on mat-panel-title "Guides" at bounding box center [916, 261] width 300 height 17
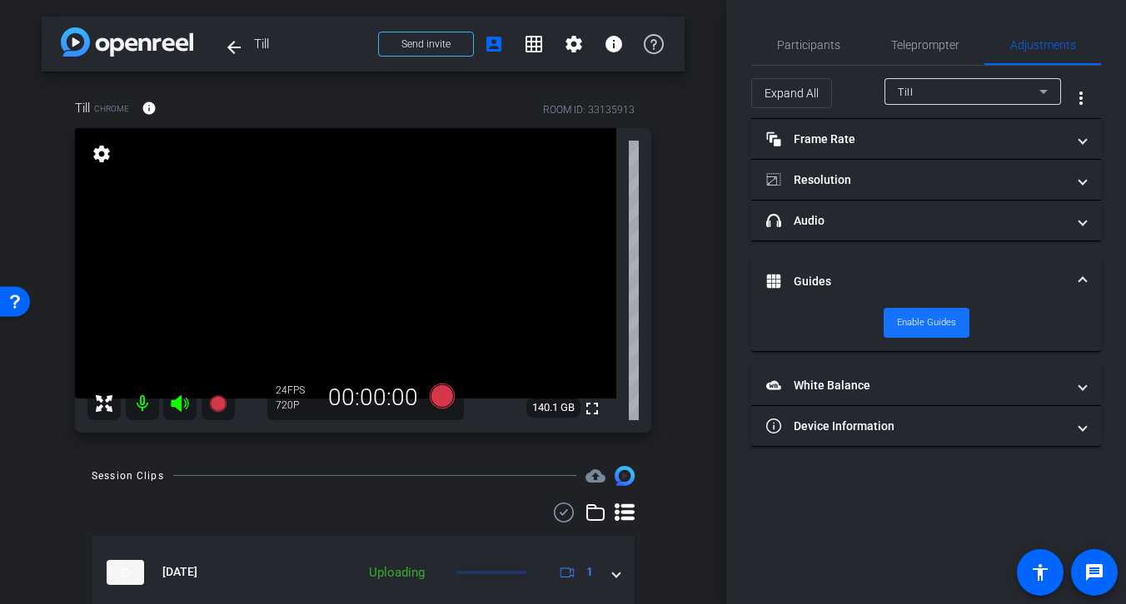
click at [923, 320] on span "Enable Guides" at bounding box center [926, 323] width 59 height 25
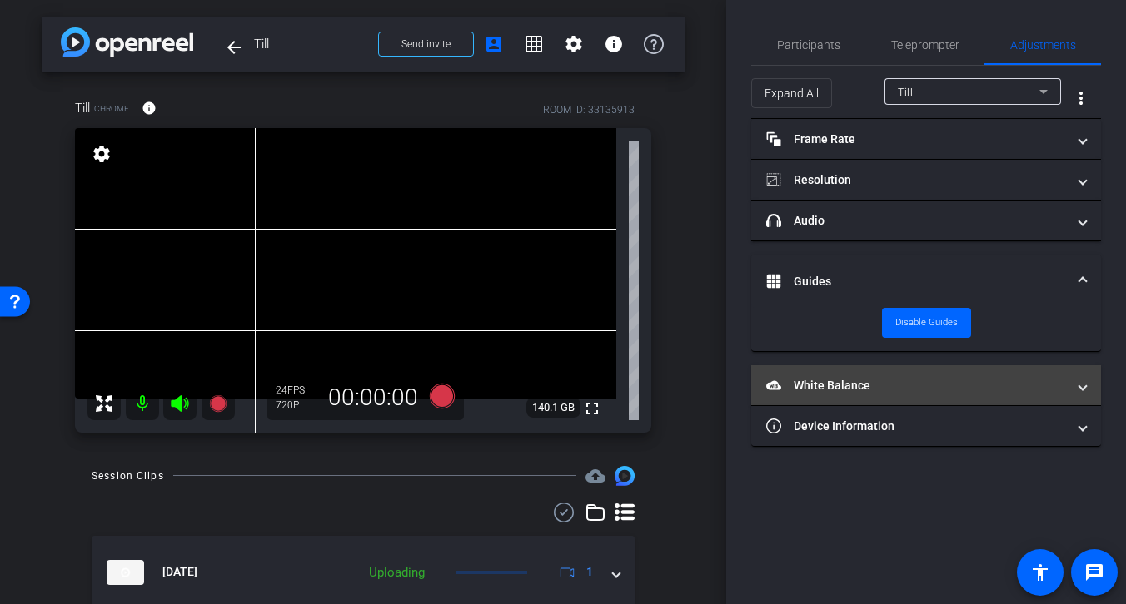
click at [848, 386] on mat-panel-title "White Balance White Balance" at bounding box center [916, 385] width 300 height 17
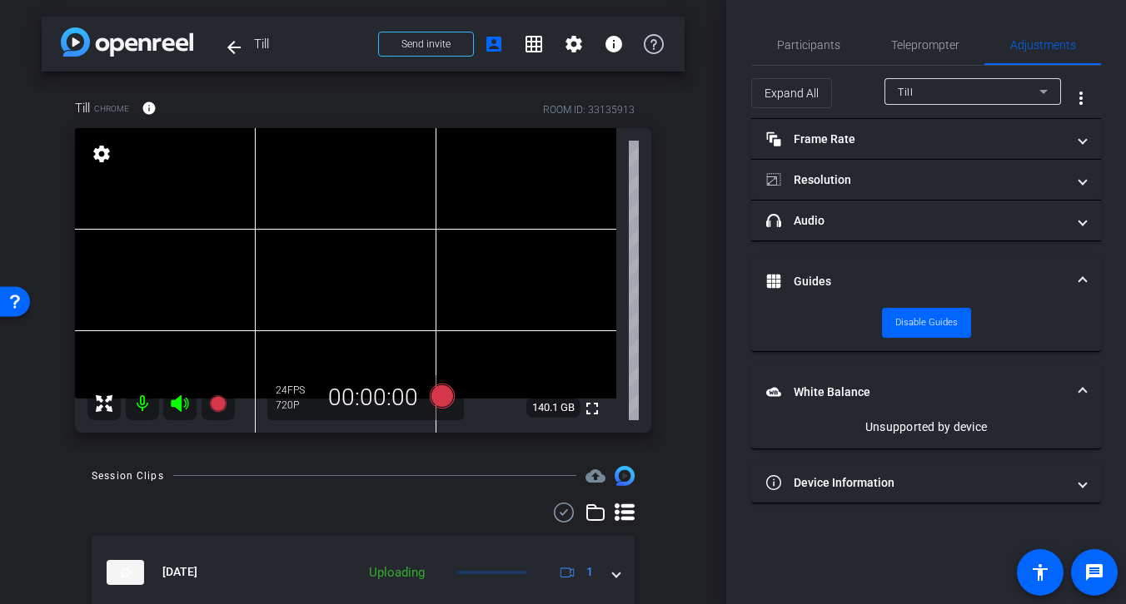
click at [839, 386] on mat-panel-title "White Balance White Balance" at bounding box center [916, 392] width 300 height 17
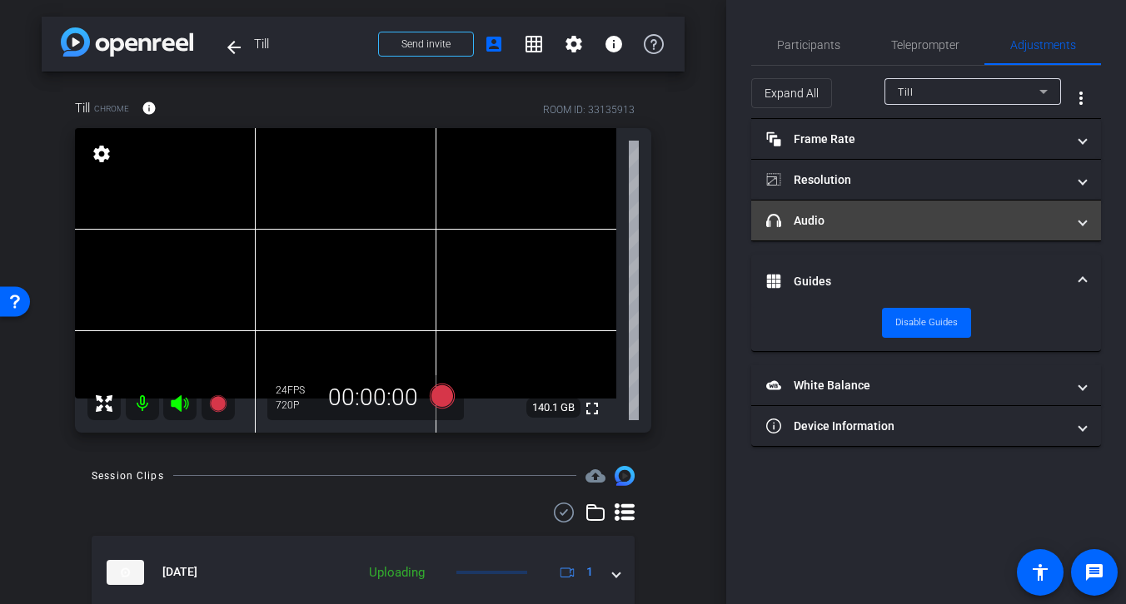
click at [826, 218] on mat-panel-title "headphone icon Audio" at bounding box center [916, 220] width 300 height 17
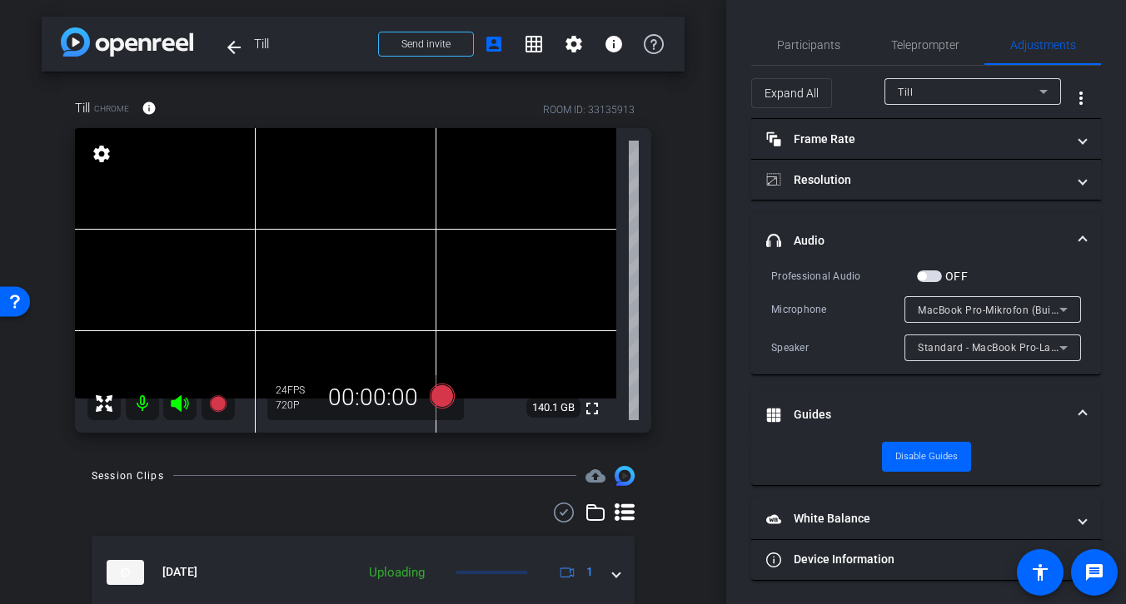
click at [826, 218] on mat-expansion-panel-header "headphone icon Audio" at bounding box center [926, 240] width 350 height 53
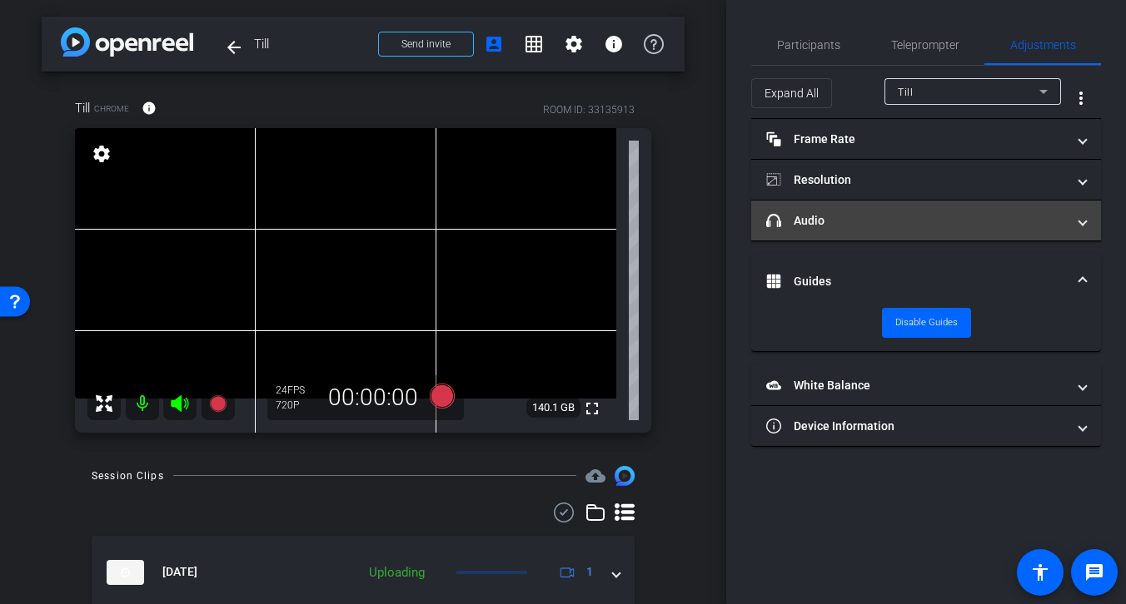
click at [838, 226] on mat-panel-title "headphone icon Audio" at bounding box center [916, 220] width 300 height 17
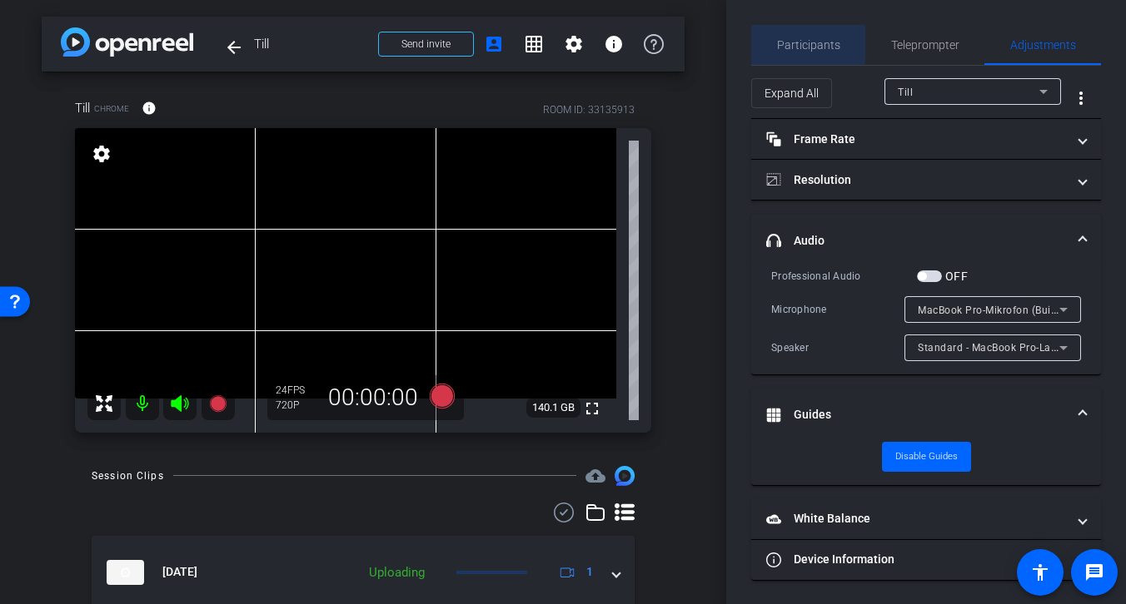
click at [807, 42] on span "Participants" at bounding box center [808, 45] width 63 height 12
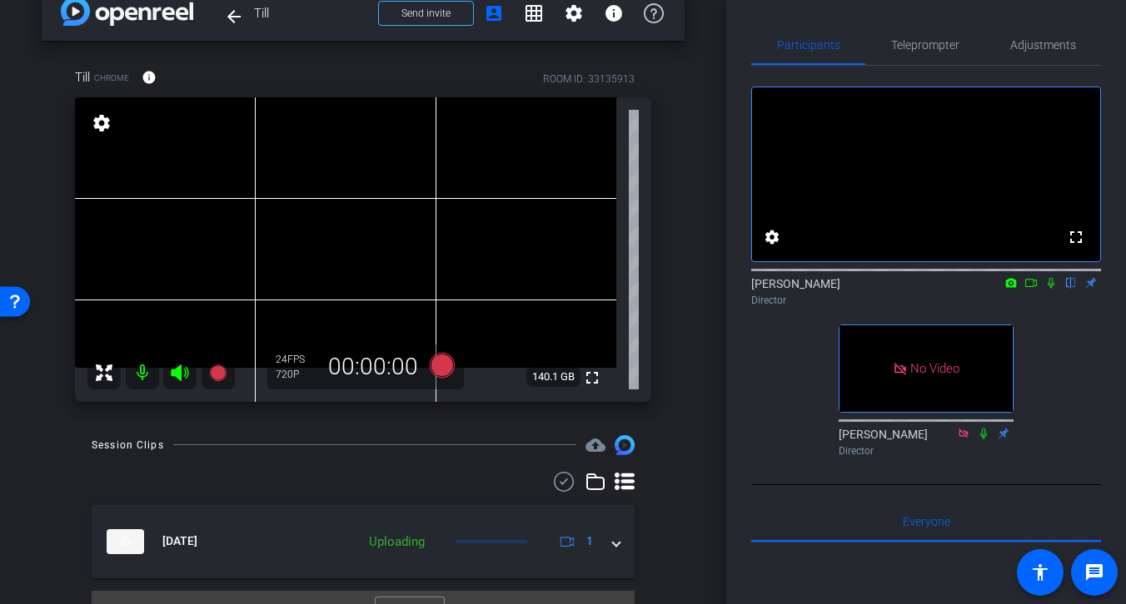
scroll to position [64, 0]
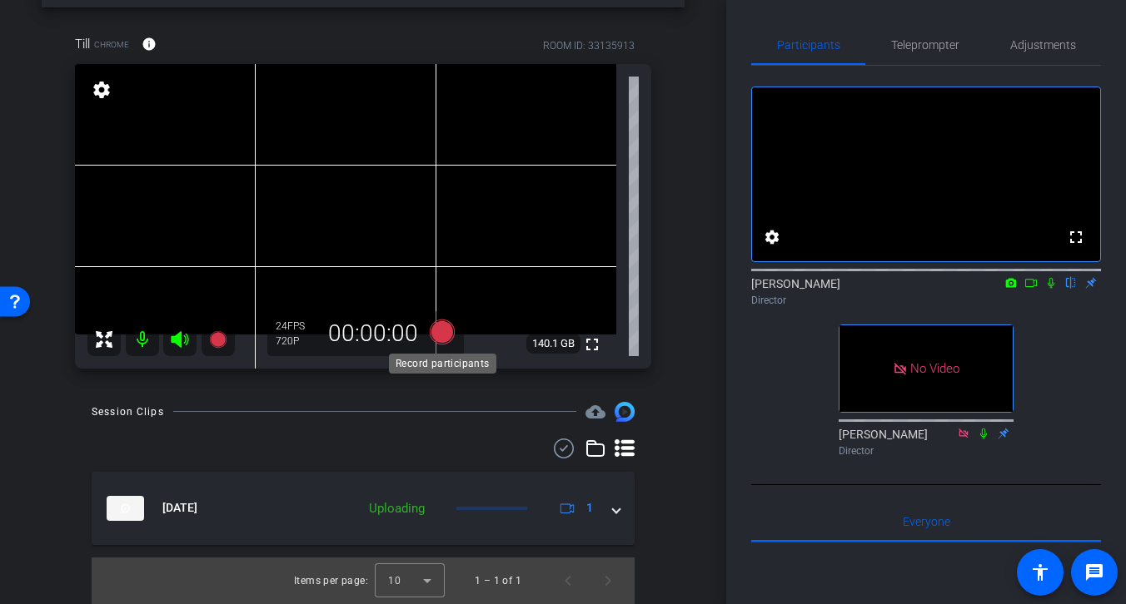
click at [440, 336] on icon at bounding box center [442, 331] width 25 height 25
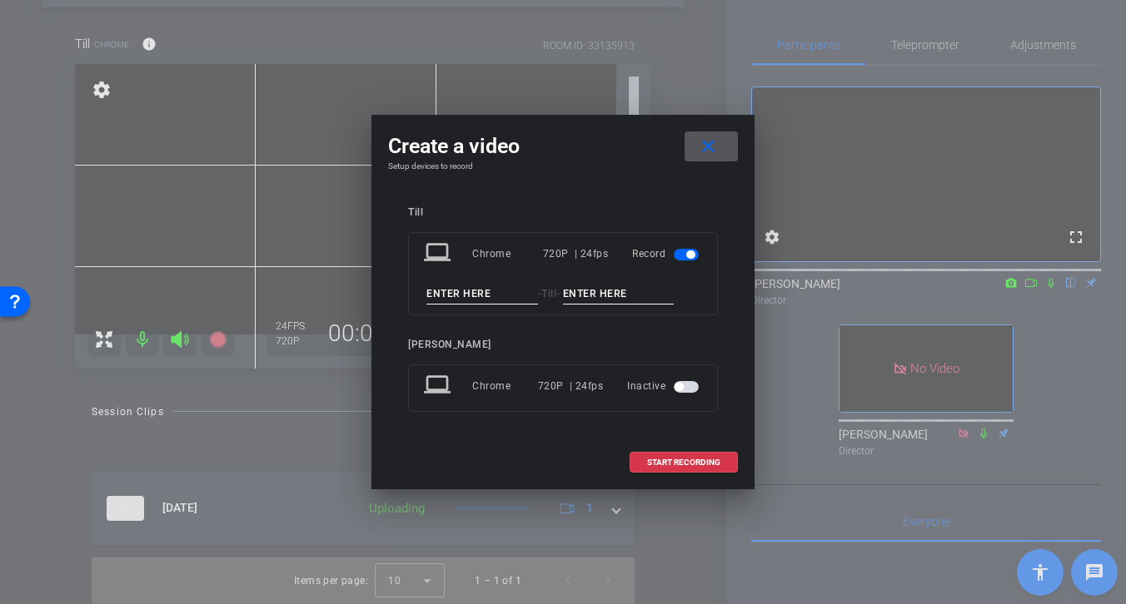
click at [514, 301] on input at bounding box center [482, 294] width 112 height 21
type input "Test"
click at [644, 291] on input at bounding box center [619, 294] width 112 height 21
type input "Test"
click at [674, 460] on span "START RECORDING" at bounding box center [683, 463] width 73 height 8
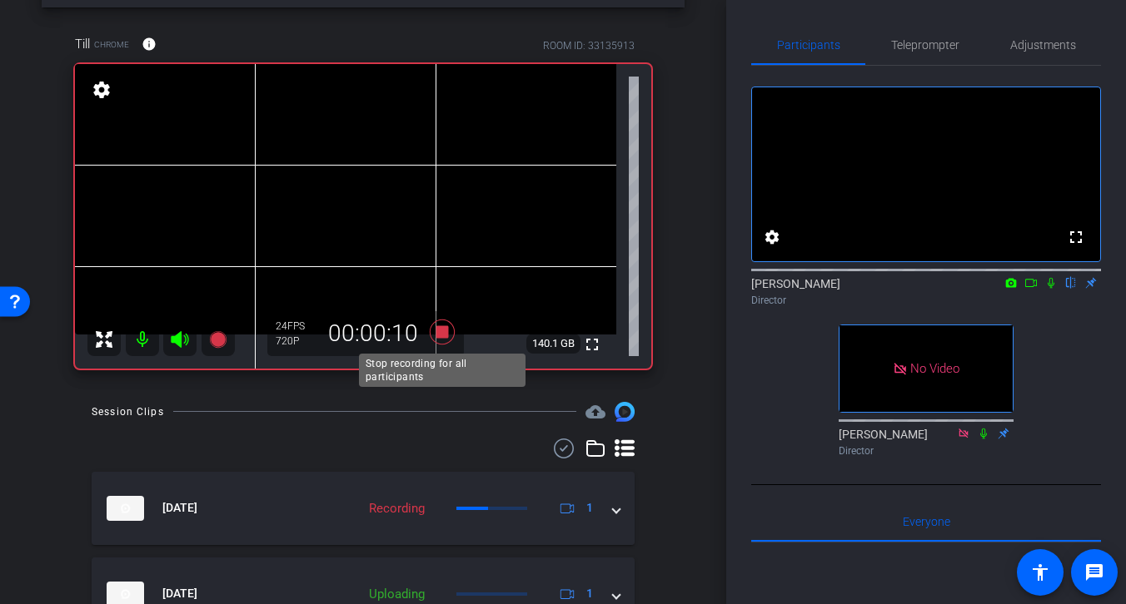
click at [445, 334] on icon at bounding box center [442, 331] width 25 height 25
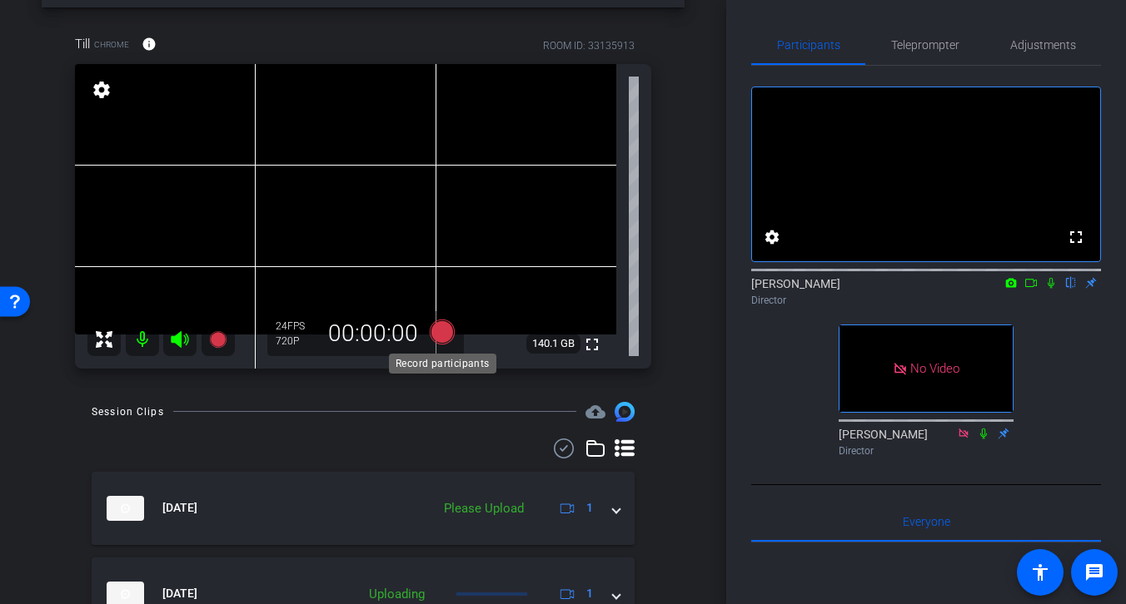
click at [442, 326] on icon at bounding box center [442, 331] width 25 height 25
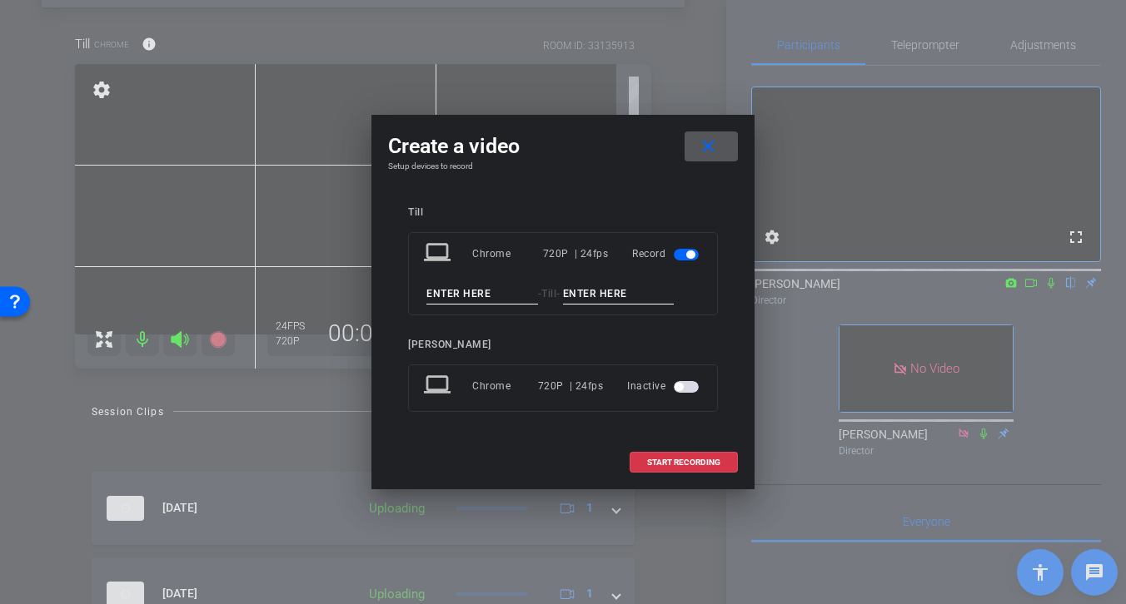
click at [712, 135] on span at bounding box center [710, 147] width 53 height 40
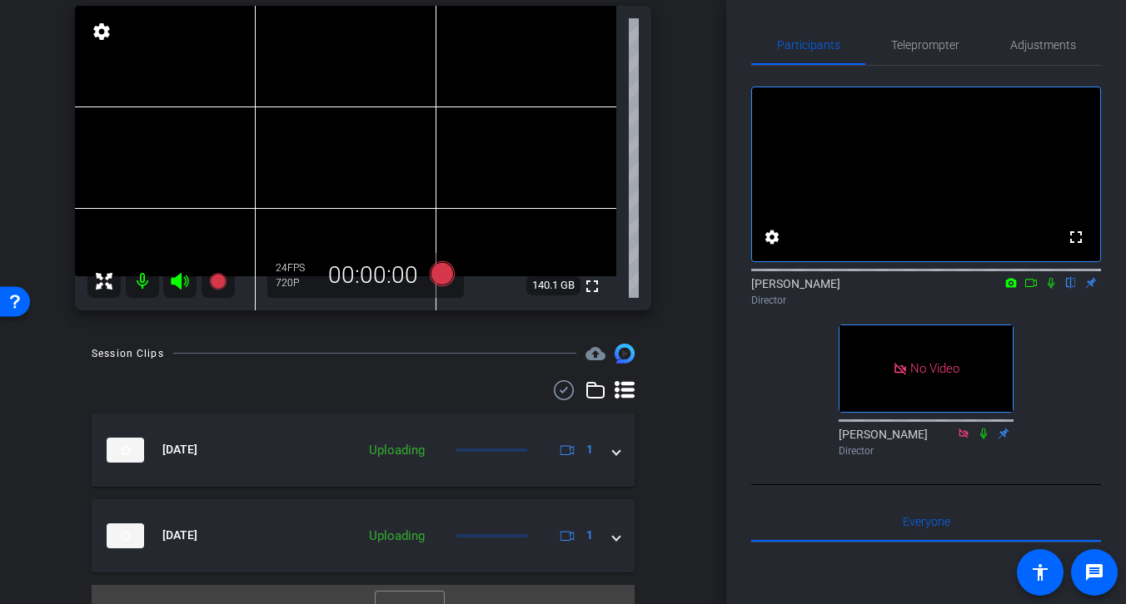
scroll to position [150, 0]
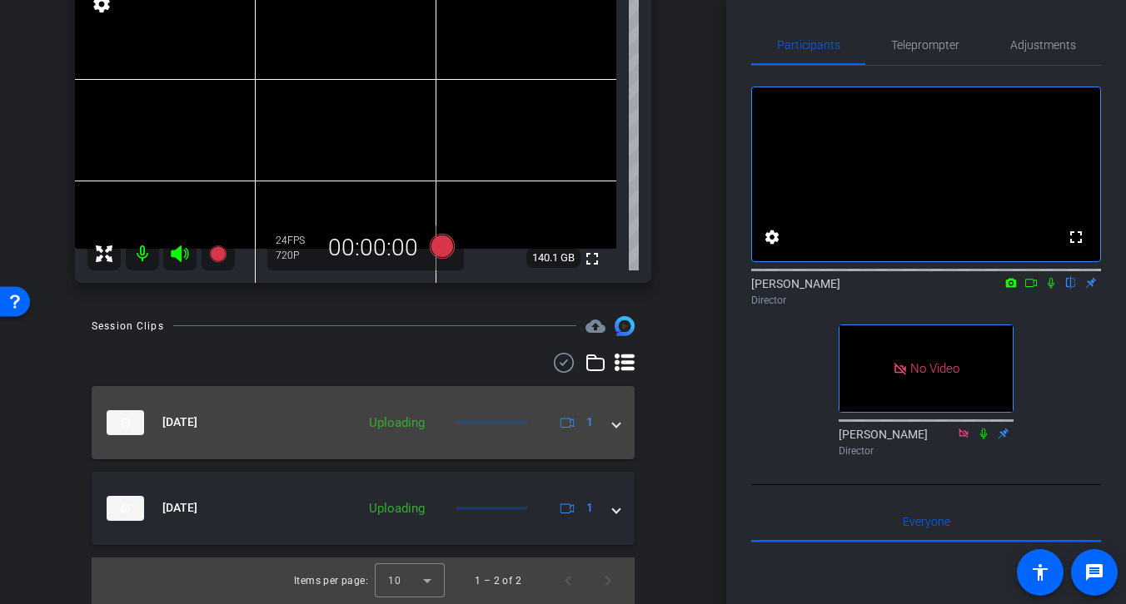
click at [613, 423] on span at bounding box center [616, 422] width 7 height 17
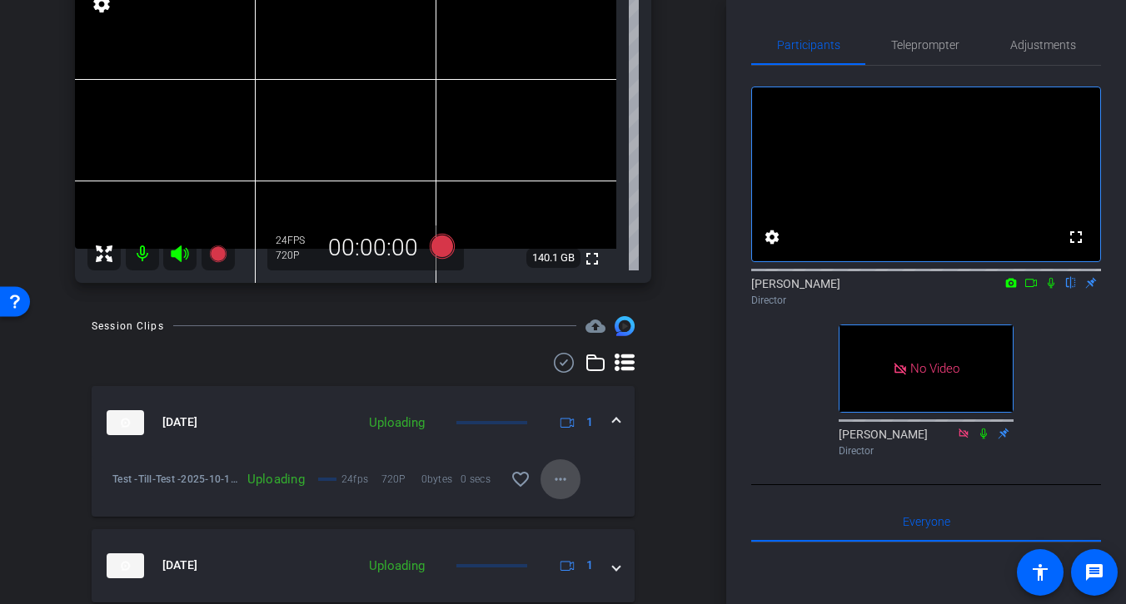
click at [558, 479] on mat-icon "more_horiz" at bounding box center [560, 480] width 20 height 20
click at [594, 450] on div at bounding box center [563, 302] width 1126 height 604
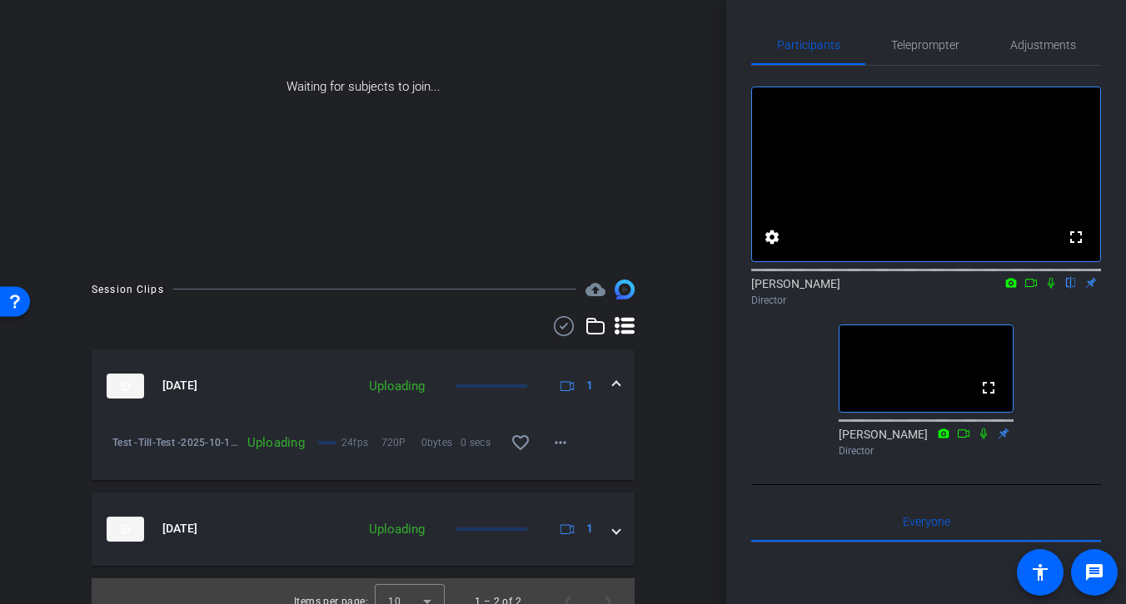
scroll to position [182, 0]
